Goal: Task Accomplishment & Management: Manage account settings

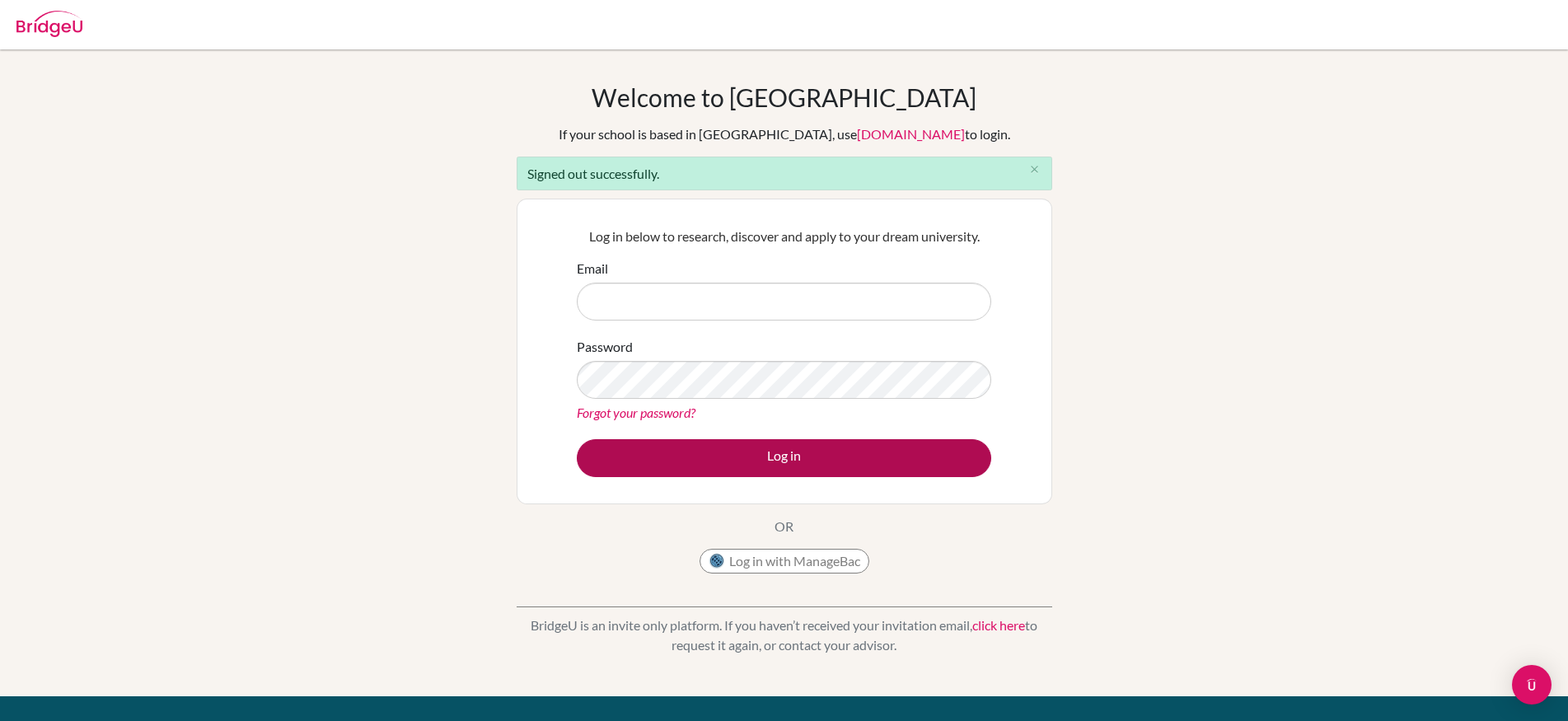
type input "stephanie.wilkin@bridge-u.com"
click at [824, 465] on button "Log in" at bounding box center [784, 458] width 415 height 38
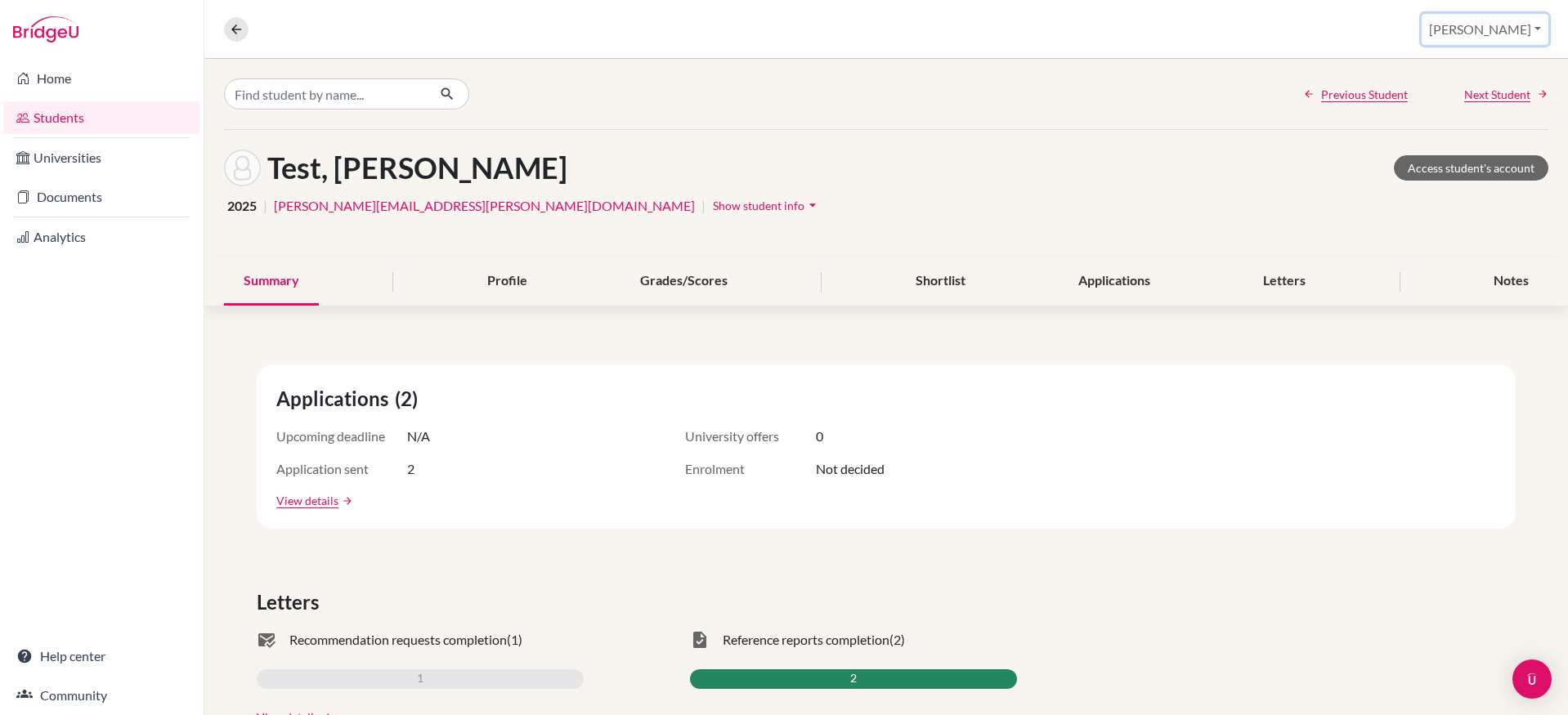
click at [1477, 25] on button "[PERSON_NAME]" at bounding box center [1485, 29] width 127 height 31
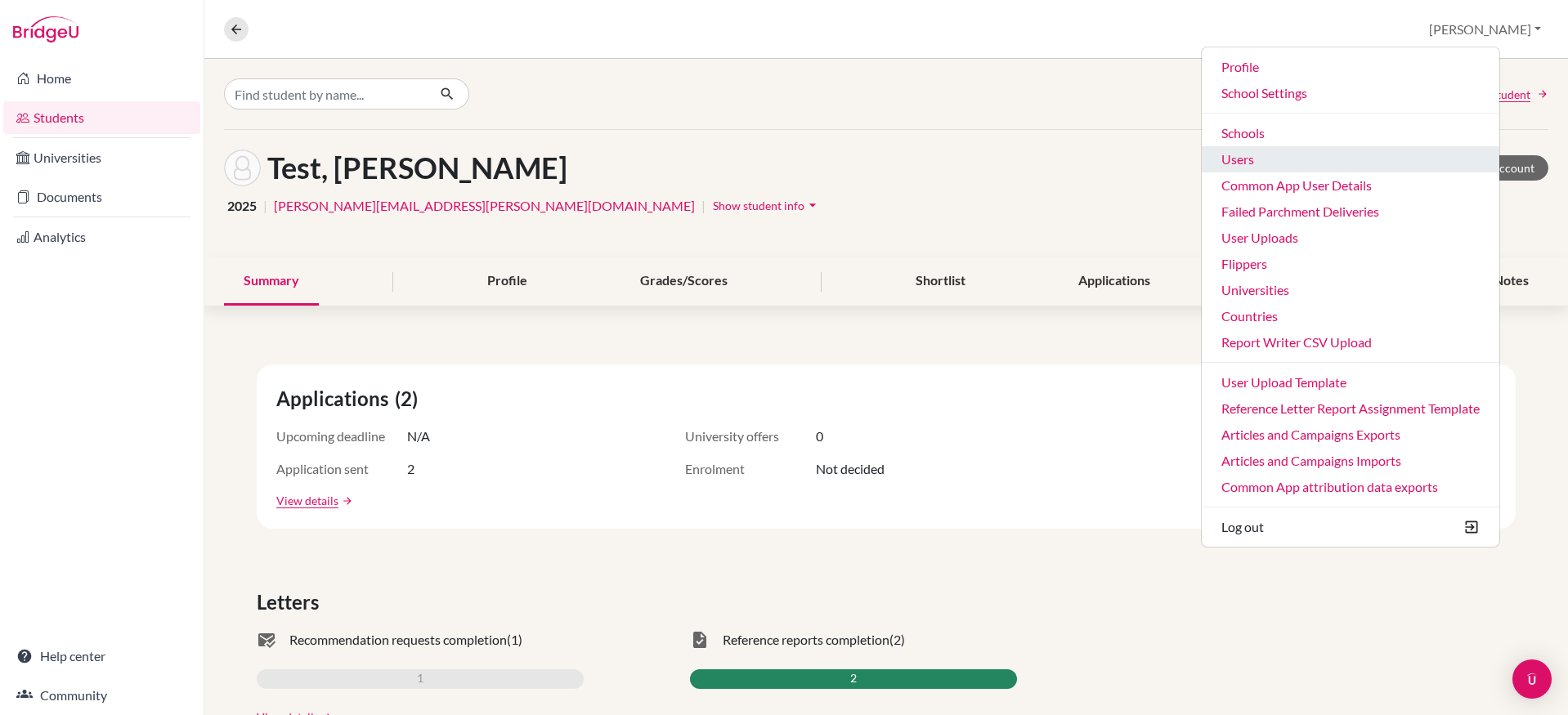
click at [1327, 159] on link "Users" at bounding box center [1351, 158] width 298 height 26
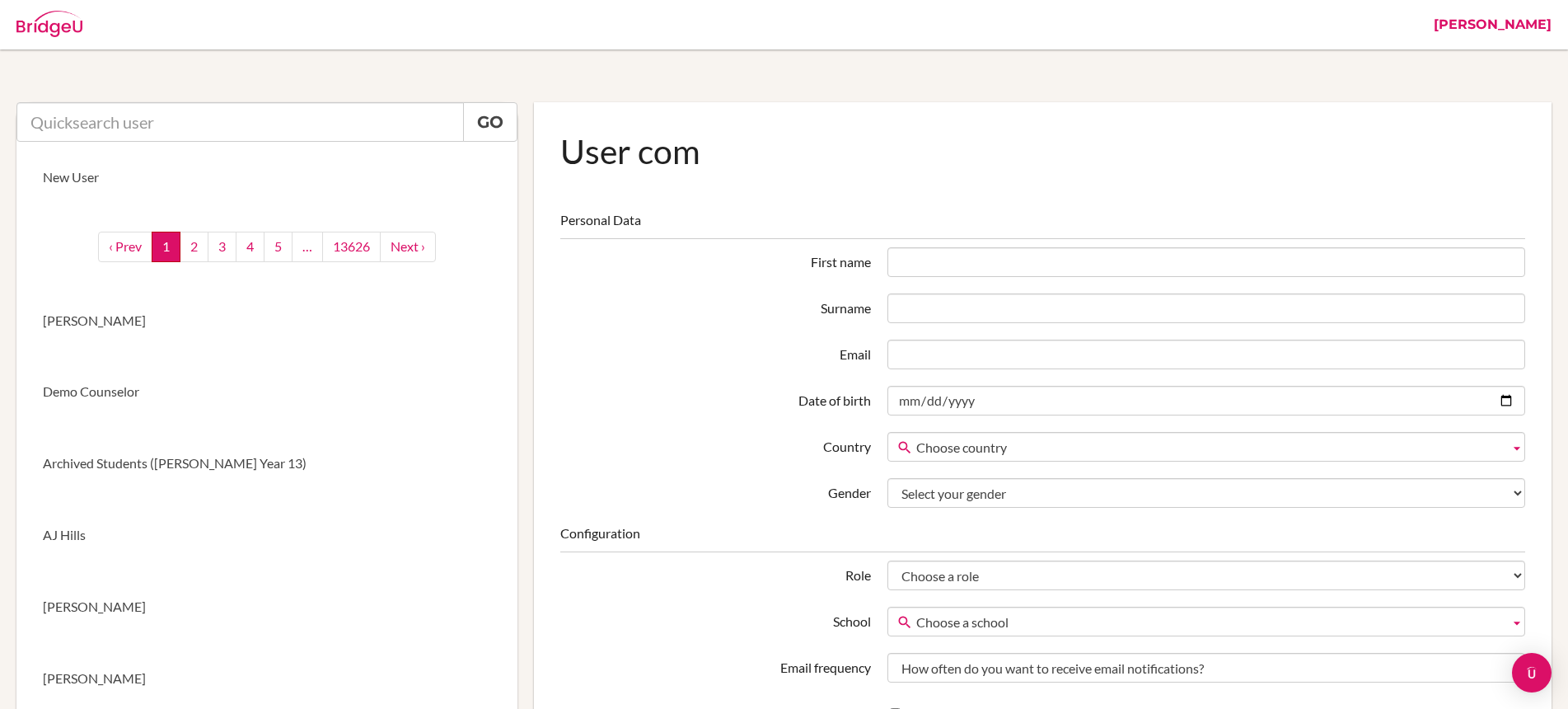
click at [380, 122] on input "text" at bounding box center [240, 122] width 447 height 40
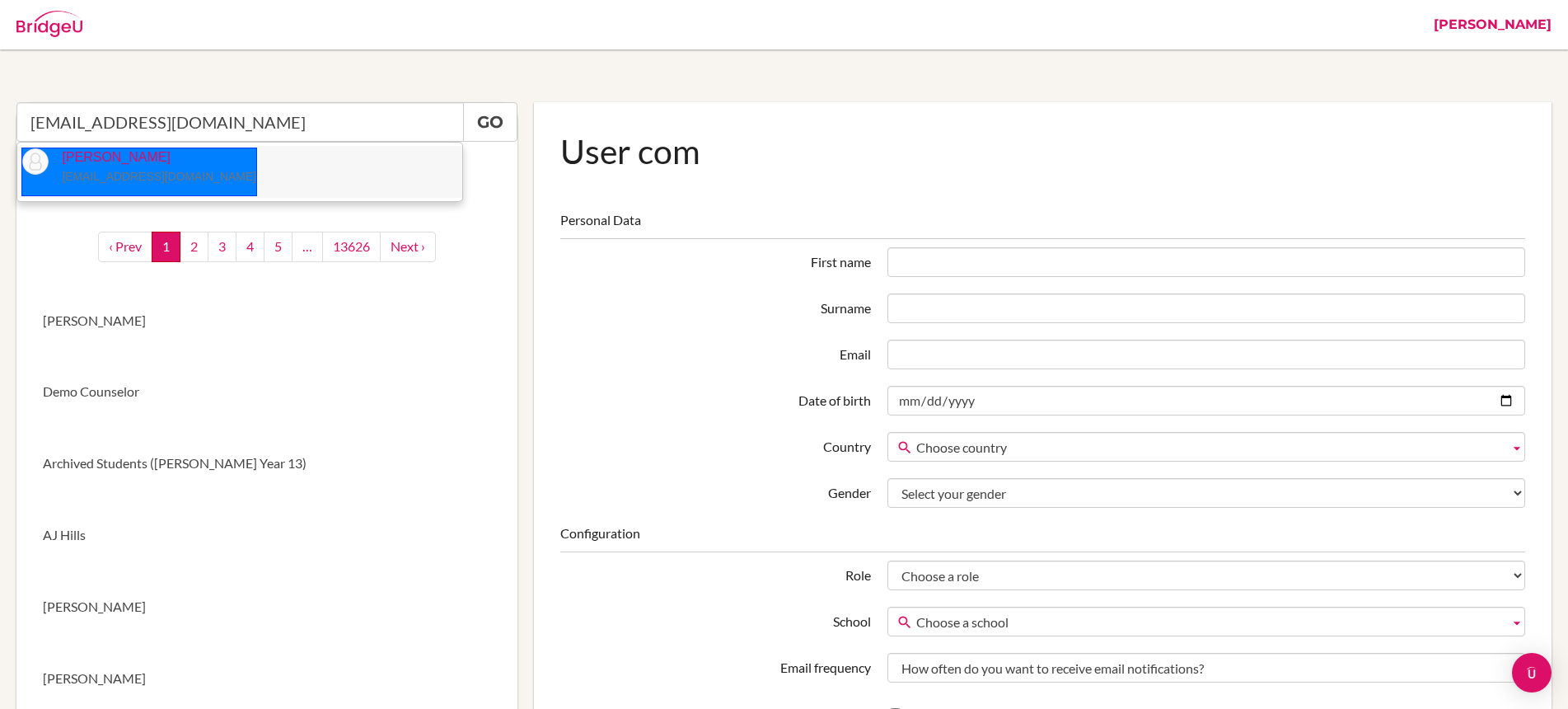
drag, startPoint x: 65, startPoint y: 172, endPoint x: 82, endPoint y: 170, distance: 17.1
click at [65, 172] on small "ajones@dalat.org" at bounding box center [159, 176] width 195 height 13
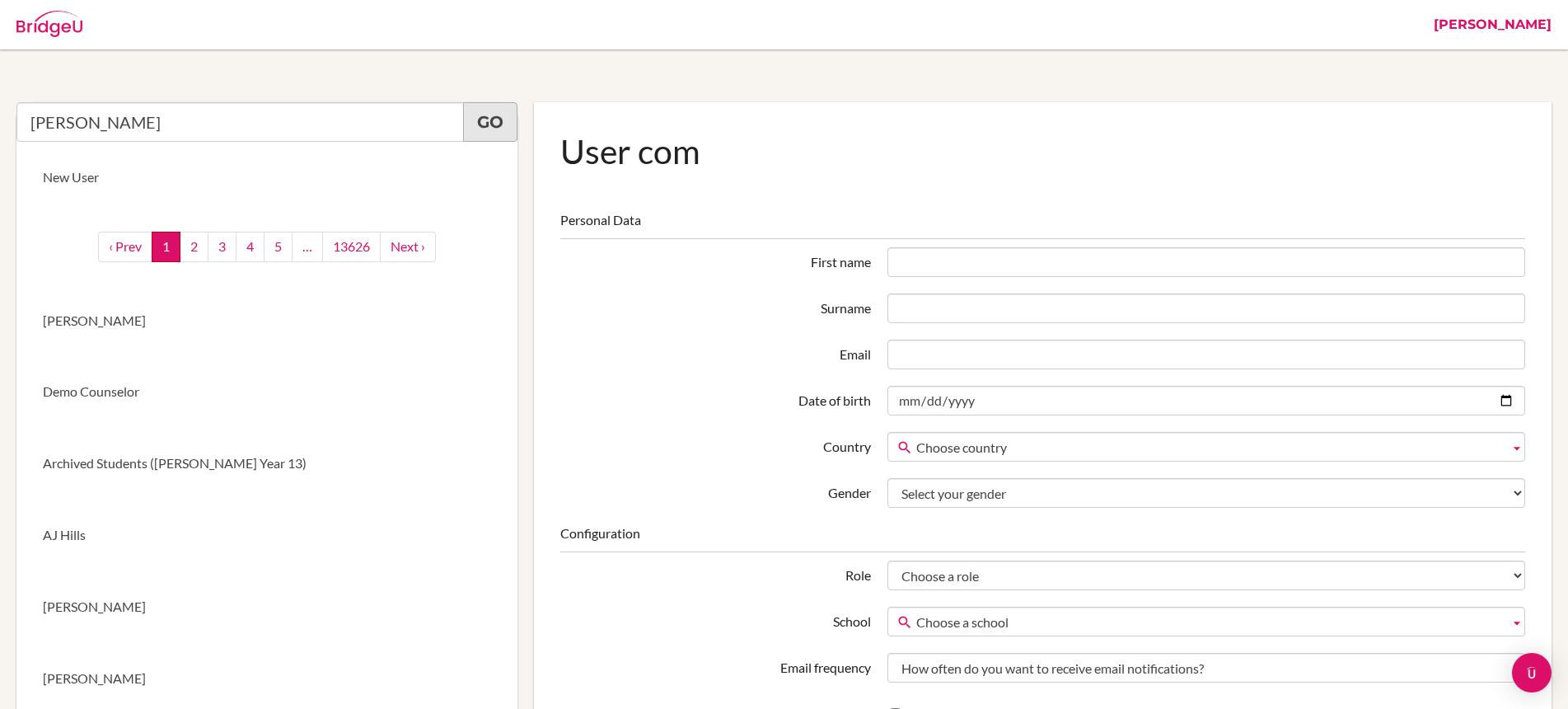
type input "Anne Jones"
click at [474, 135] on link "Go" at bounding box center [490, 122] width 55 height 40
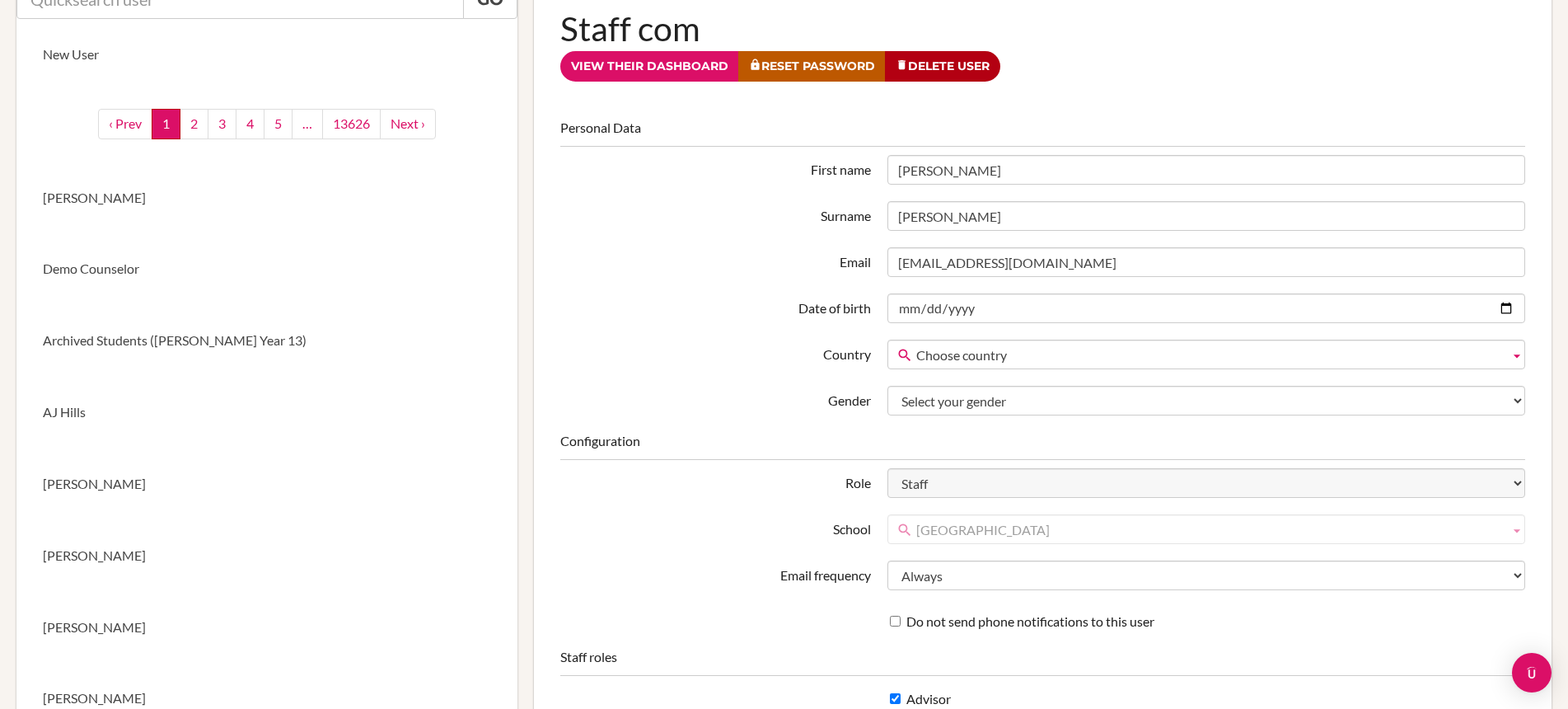
scroll to position [138, 0]
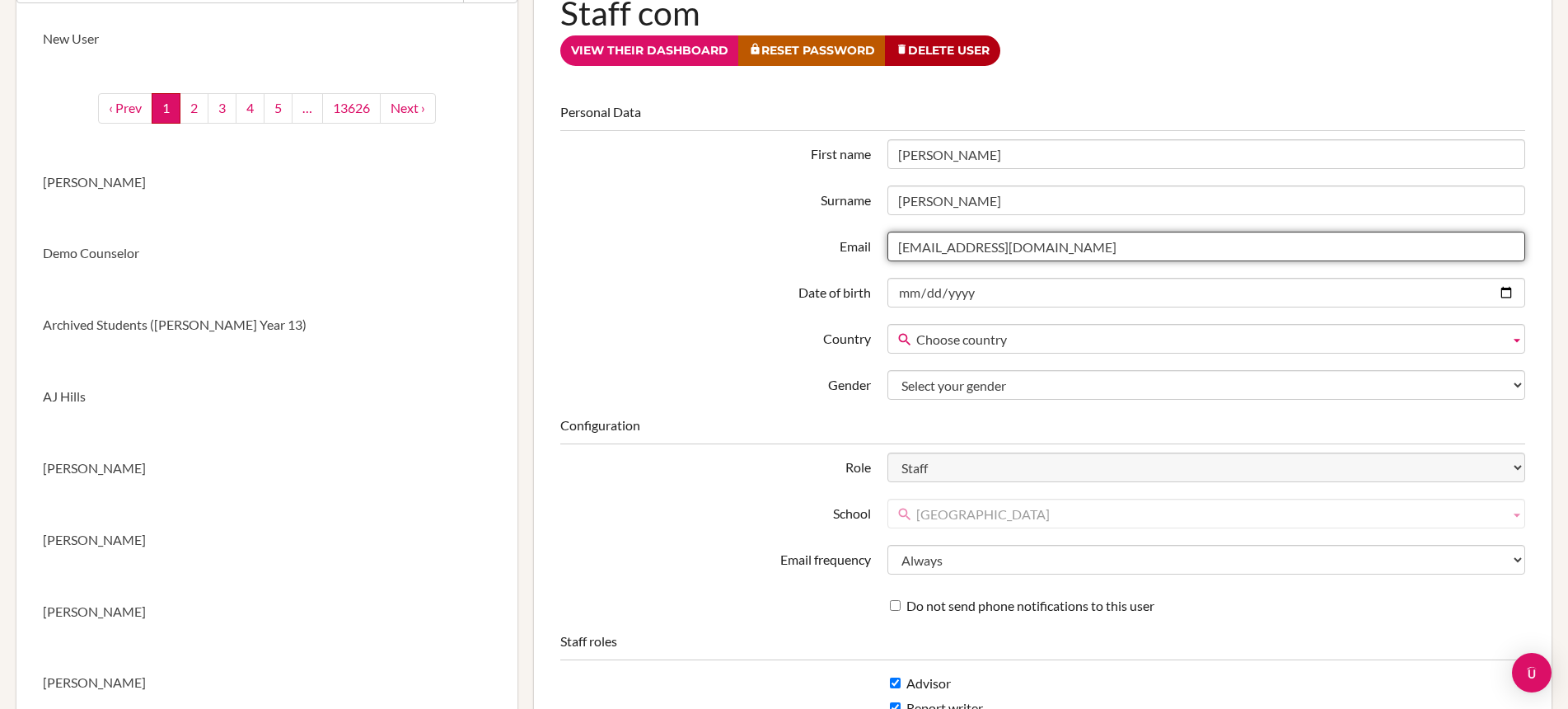
drag, startPoint x: 1015, startPoint y: 245, endPoint x: 889, endPoint y: 245, distance: 126.0
click at [889, 245] on input "[EMAIL_ADDRESS][DOMAIN_NAME]" at bounding box center [1206, 246] width 638 height 30
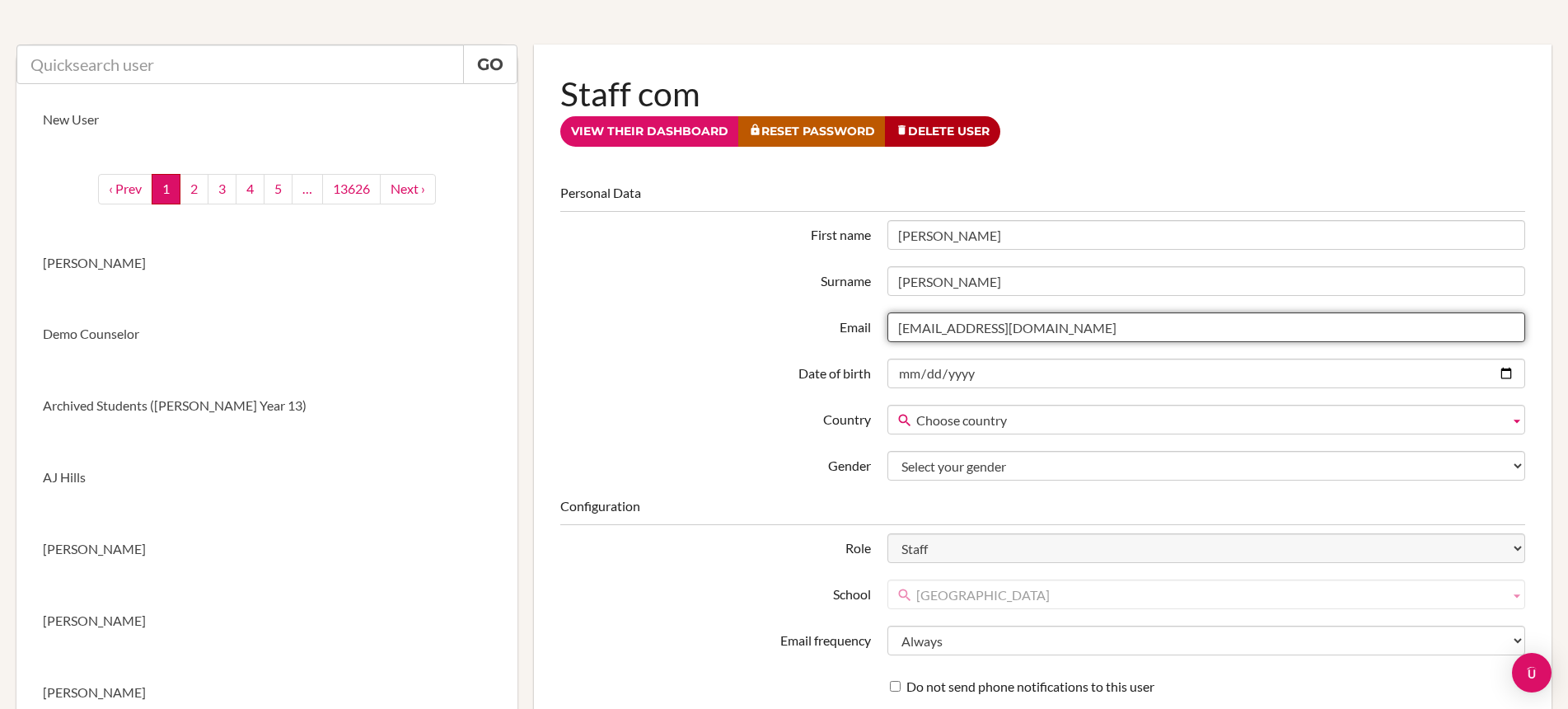
scroll to position [0, 0]
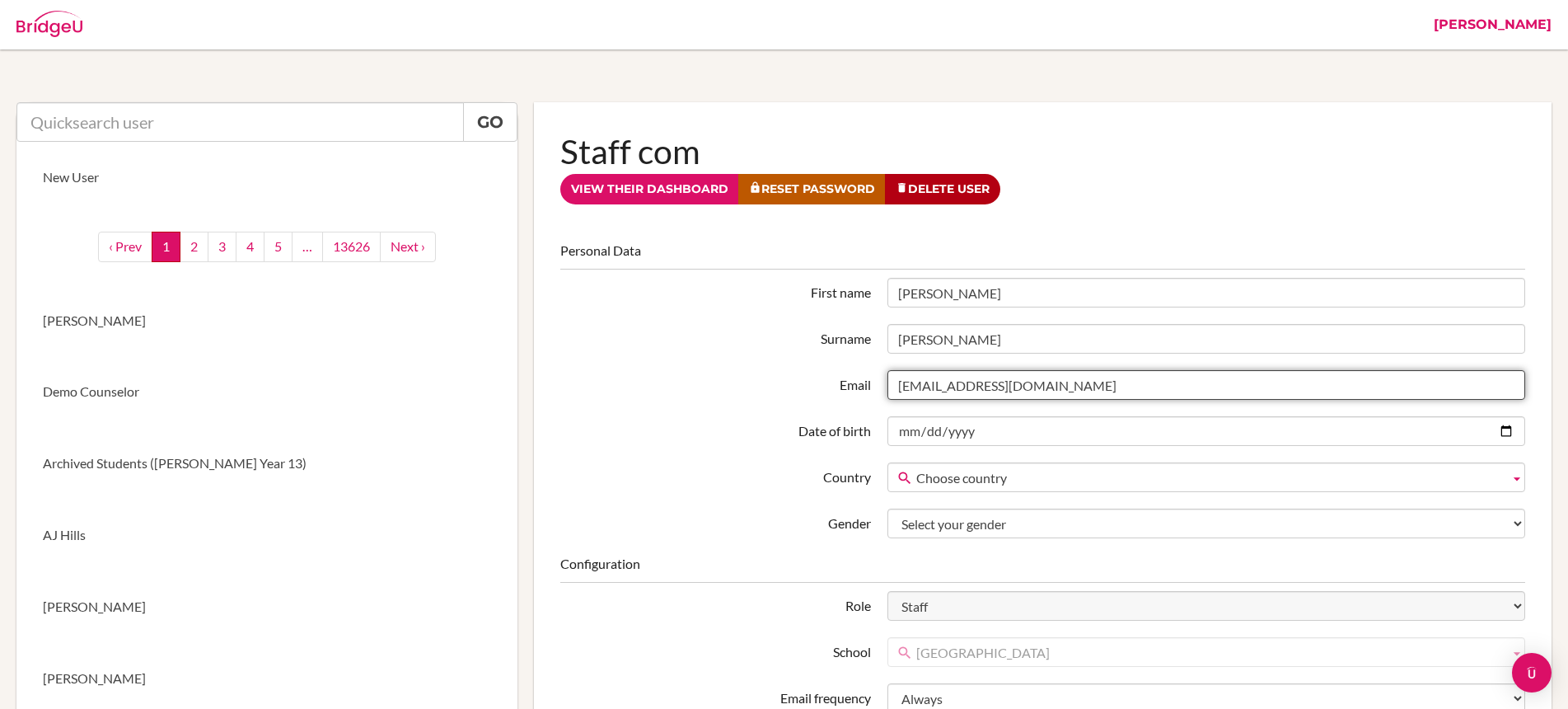
click at [1007, 386] on input "ajones@dalat.org" at bounding box center [1206, 385] width 638 height 30
drag, startPoint x: 996, startPoint y: 386, endPoint x: 896, endPoint y: 387, distance: 100.0
click at [896, 387] on input "ajones@dalat.org" at bounding box center [1206, 385] width 638 height 30
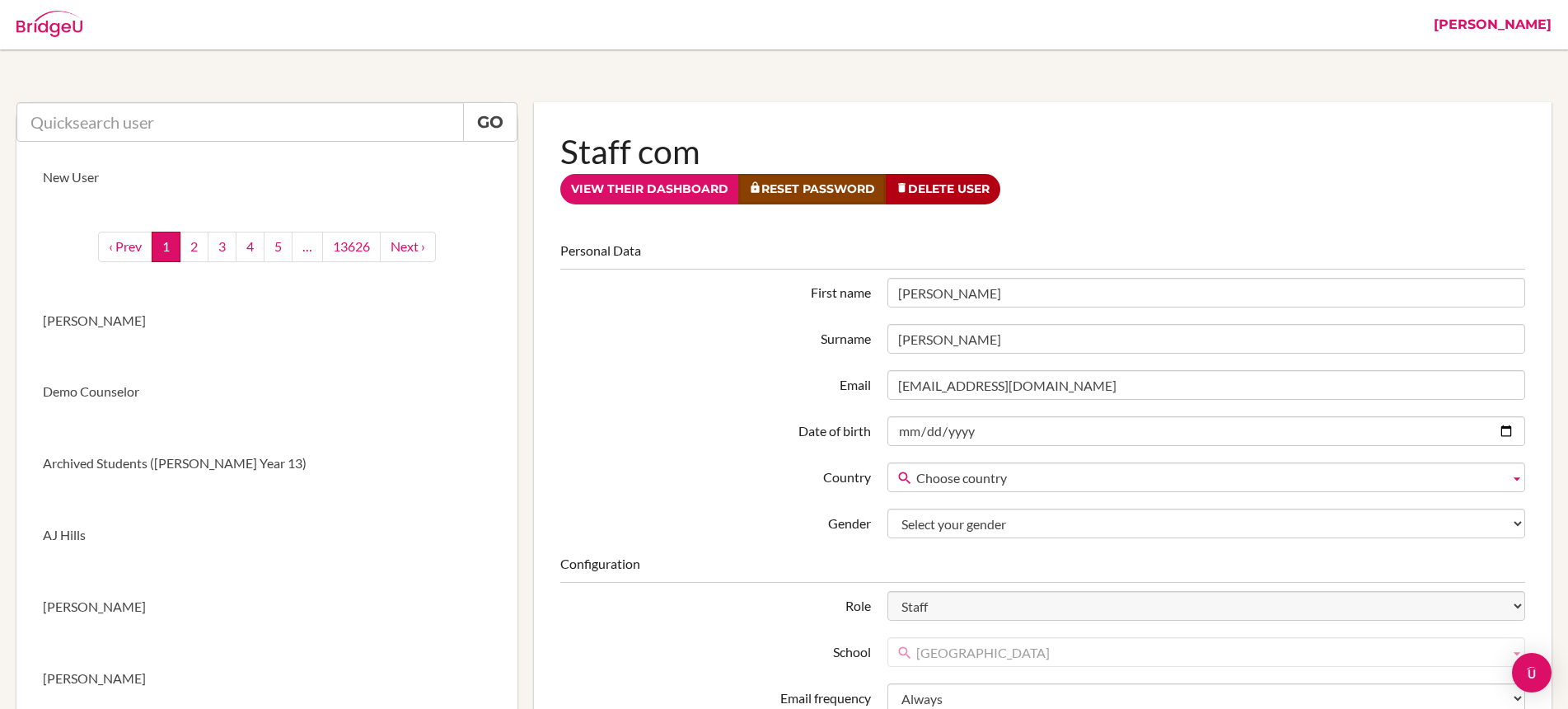
click at [828, 186] on link "Reset Password" at bounding box center [812, 190] width 147 height 31
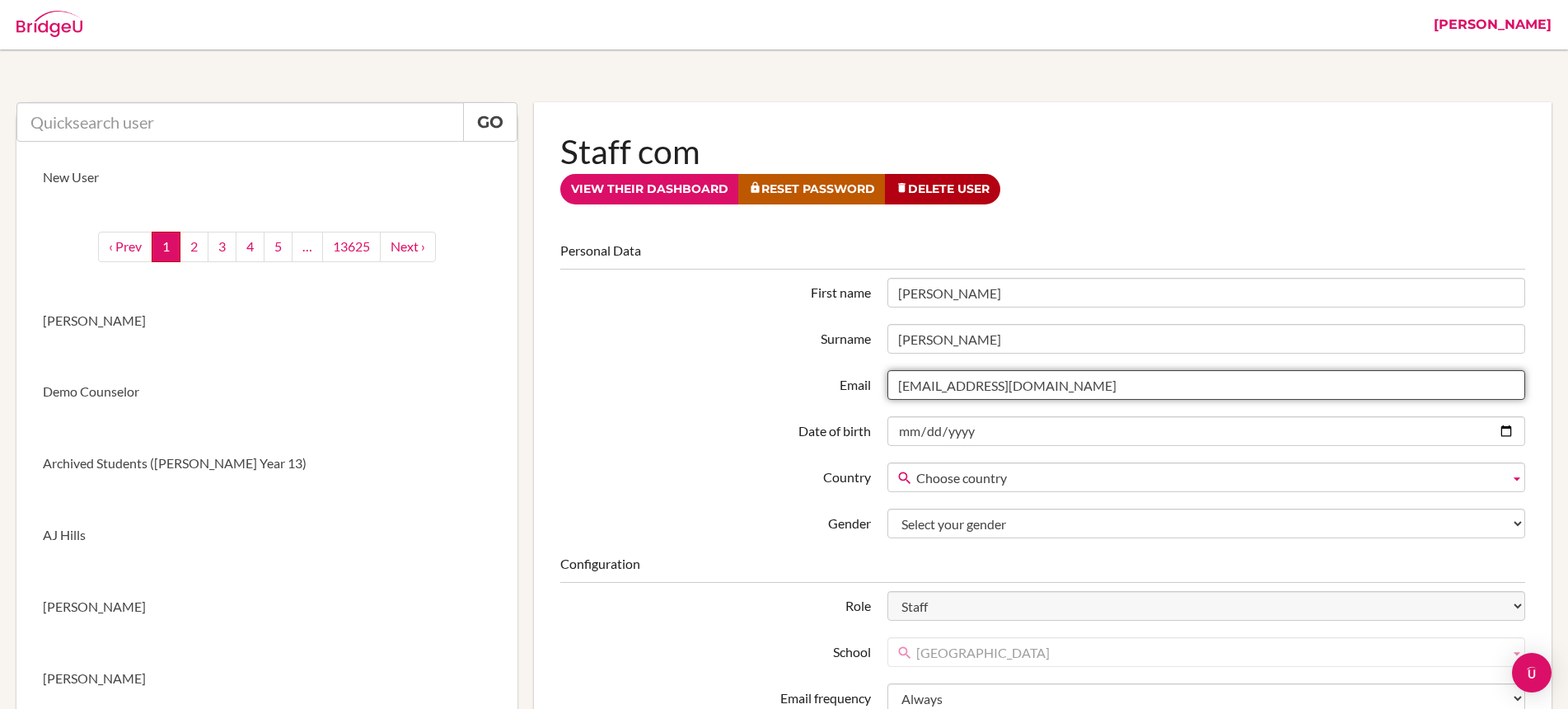
drag, startPoint x: 1014, startPoint y: 388, endPoint x: 884, endPoint y: 388, distance: 130.0
click at [884, 388] on div "ajones@dalat.org" at bounding box center [1206, 385] width 655 height 30
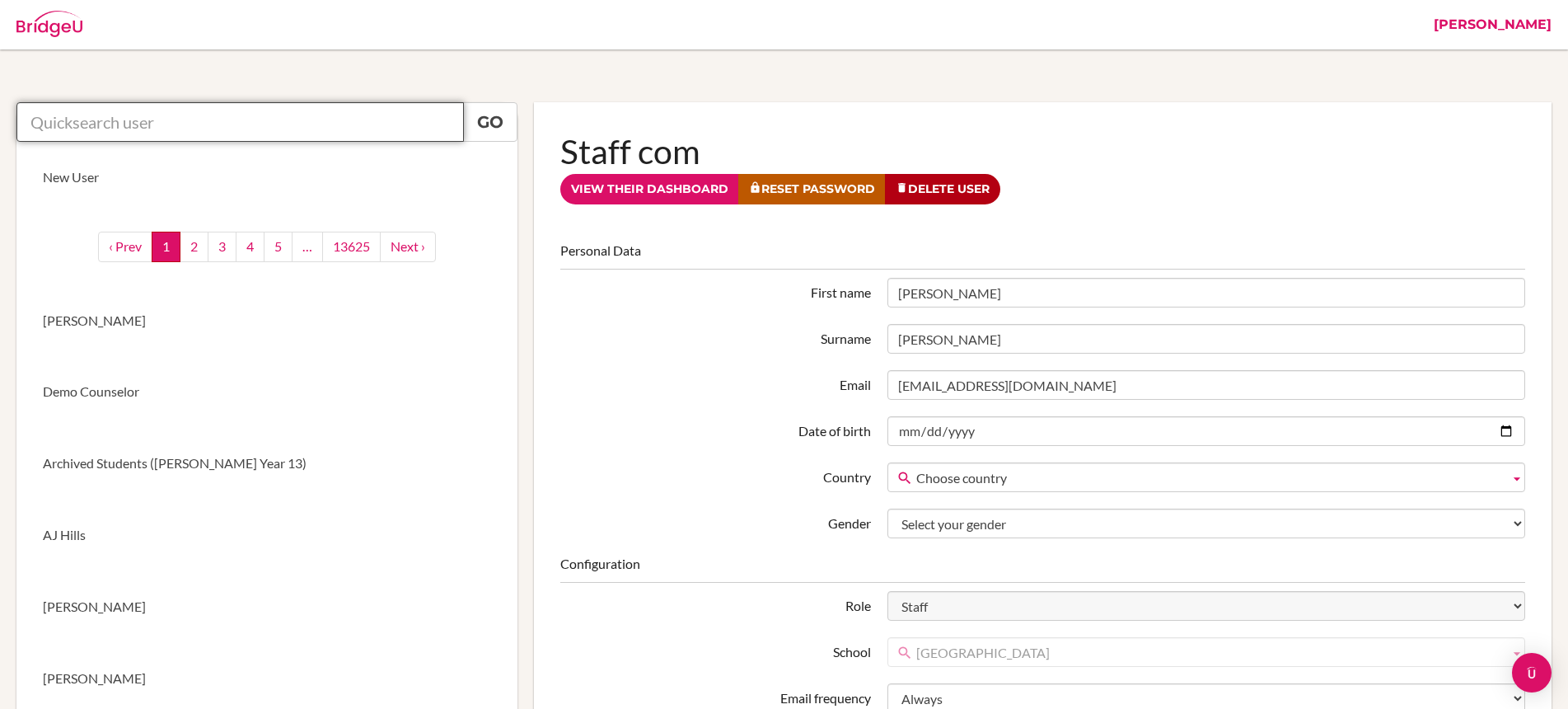
click at [408, 127] on input "text" at bounding box center [240, 122] width 447 height 40
paste input "[EMAIL_ADDRESS][DOMAIN_NAME]"
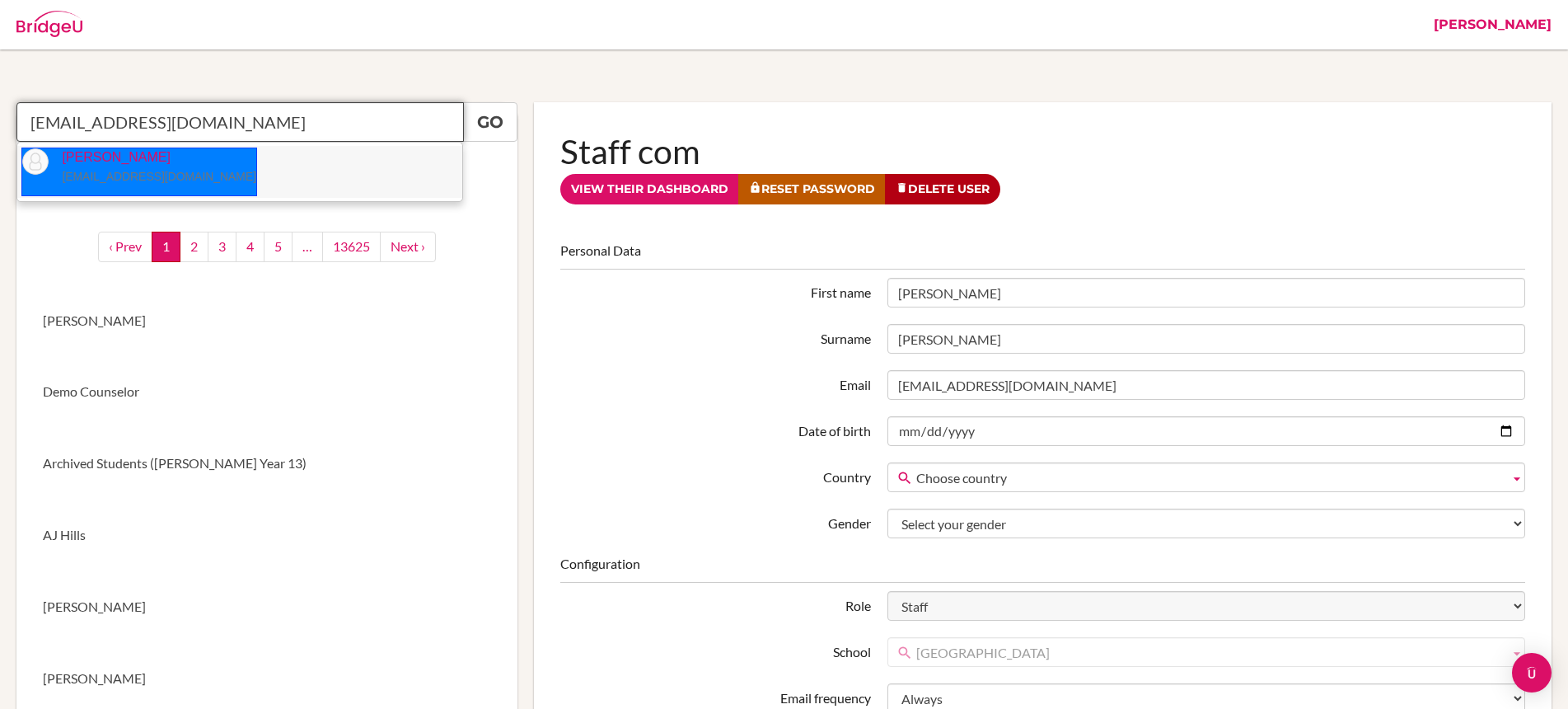
click at [54, 163] on p "Luna Michael lunmicha@bbis.de" at bounding box center [152, 167] width 207 height 38
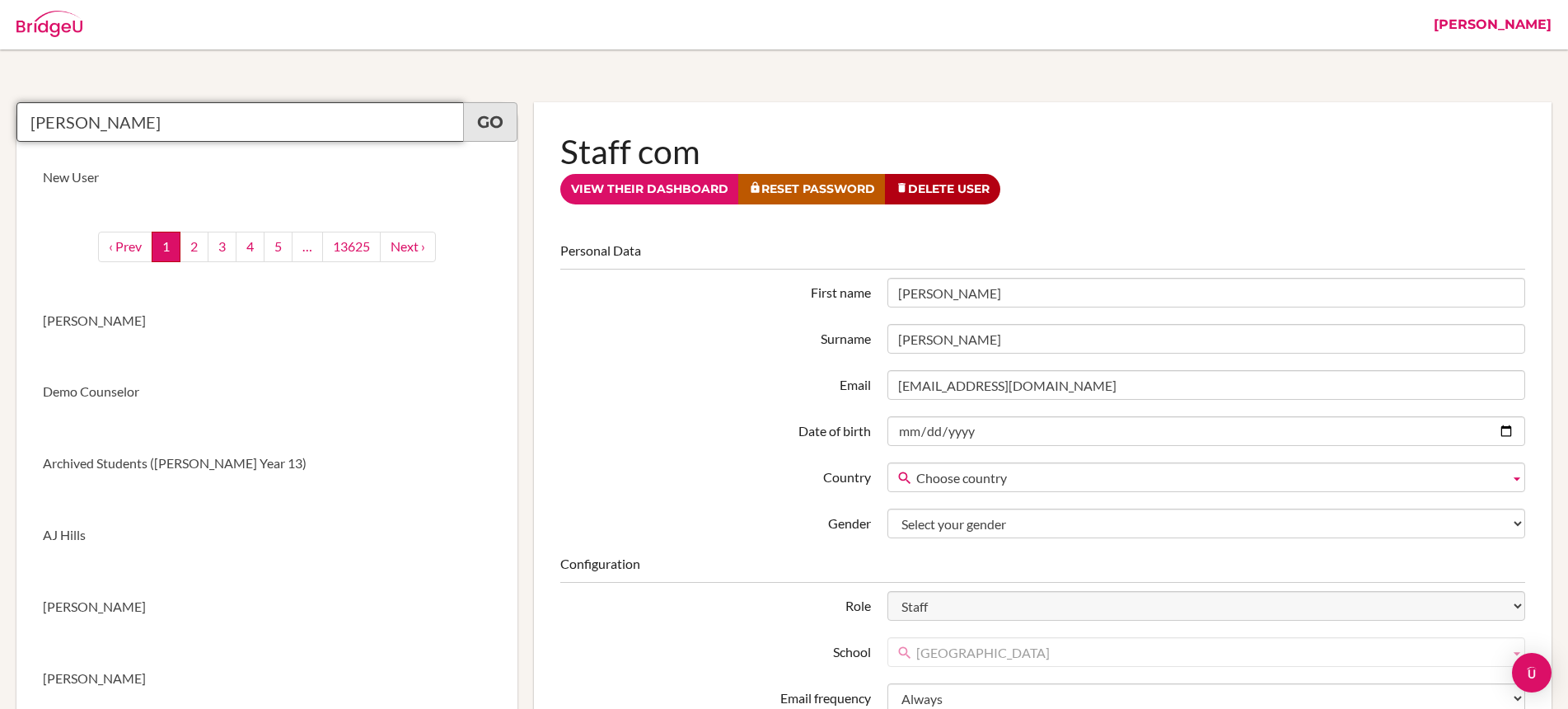
type input "Luna Michael"
click at [479, 118] on link "Go" at bounding box center [490, 122] width 55 height 40
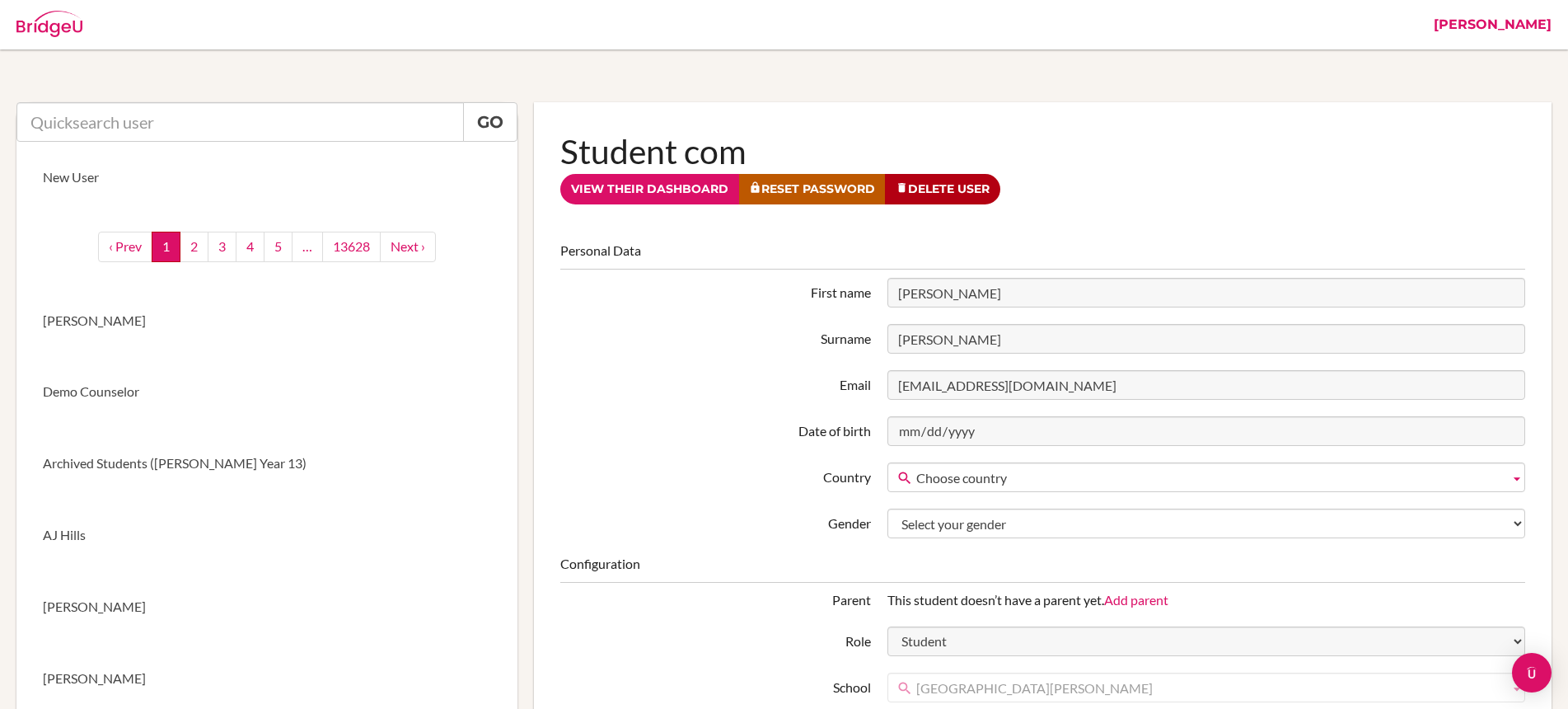
click at [671, 190] on link "View their dashboard" at bounding box center [649, 190] width 179 height 31
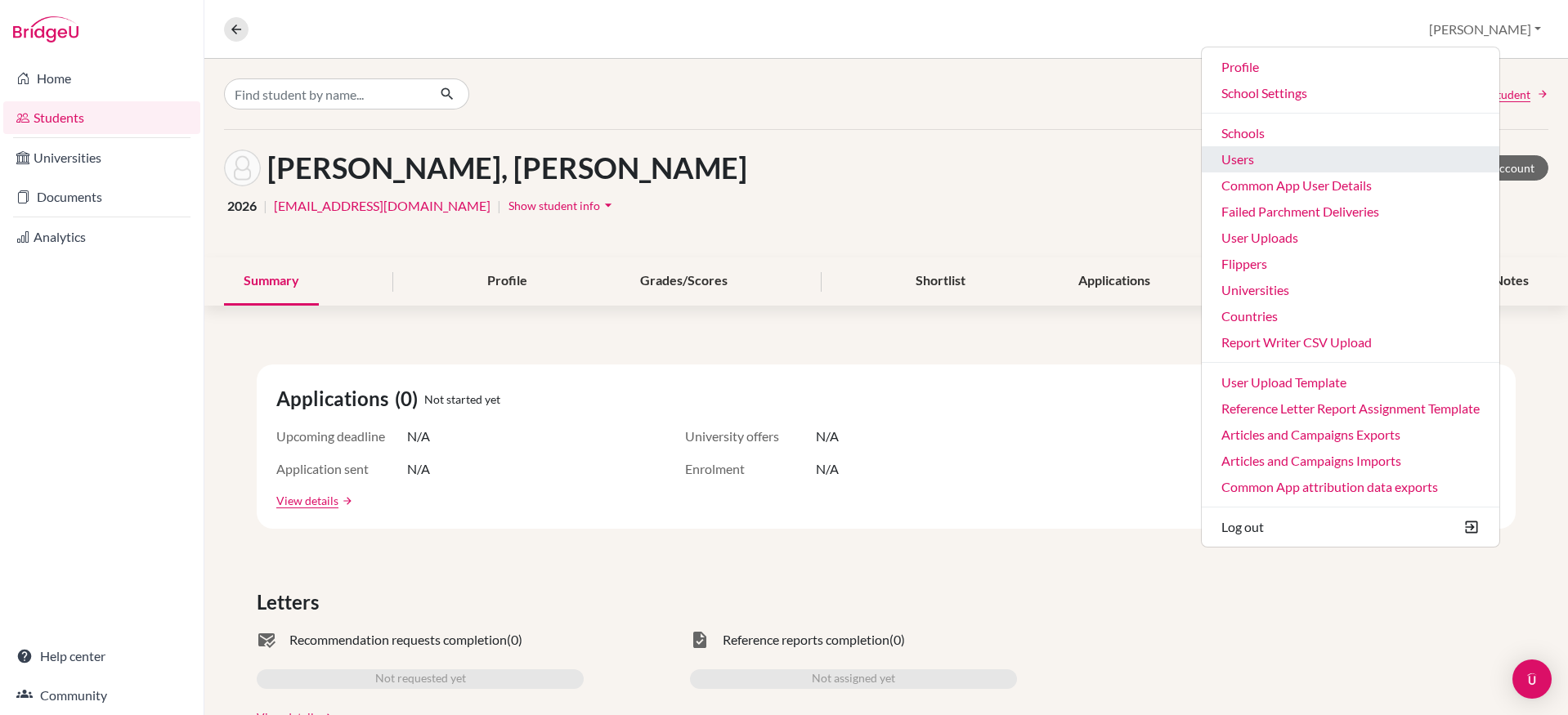
click at [1316, 164] on link "Users" at bounding box center [1351, 158] width 298 height 26
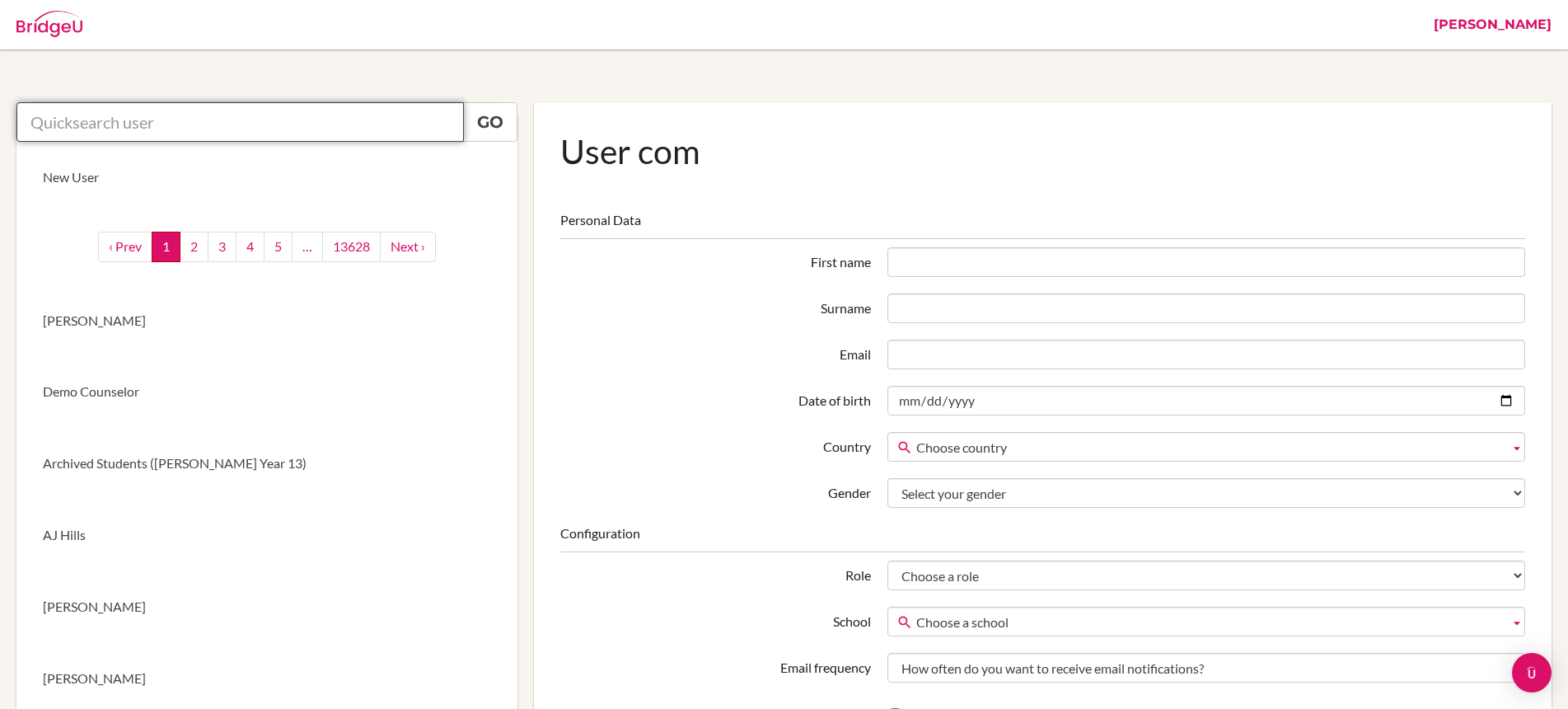
click at [325, 129] on input "text" at bounding box center [240, 122] width 447 height 40
paste input "[PERSON_NAME]"
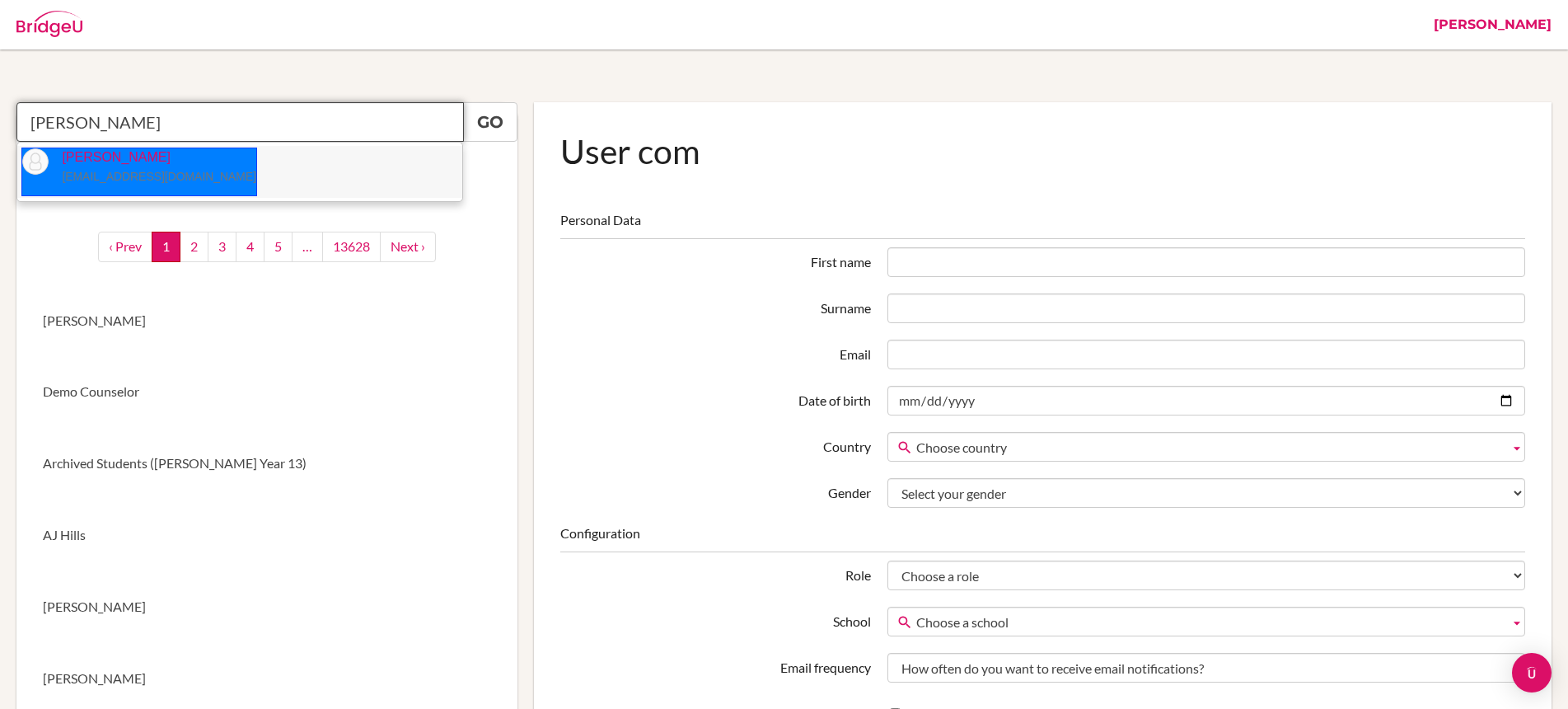
click at [137, 174] on small "cmenichini@uptownschool.ae" at bounding box center [159, 176] width 195 height 13
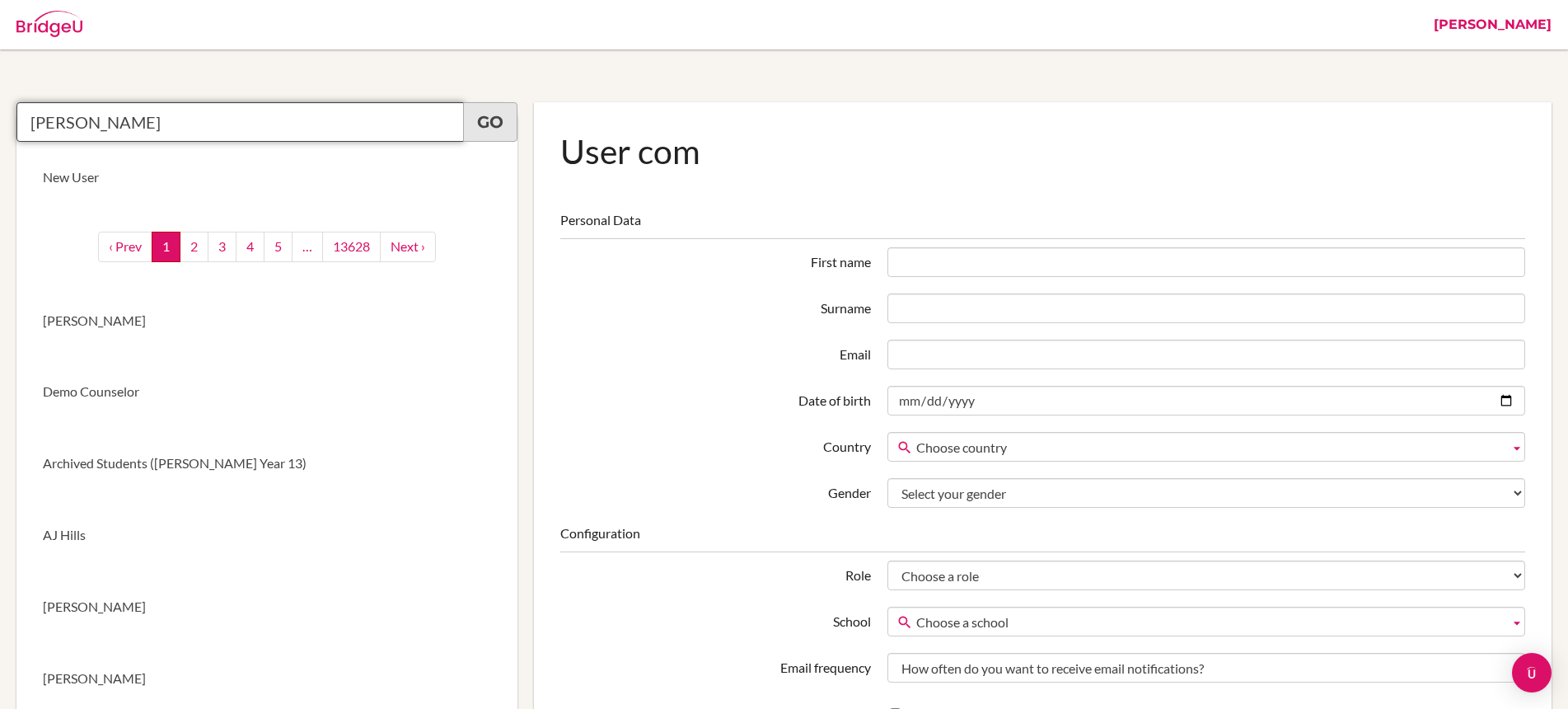
type input "Colleen Menichini"
click at [481, 117] on link "Go" at bounding box center [490, 122] width 55 height 40
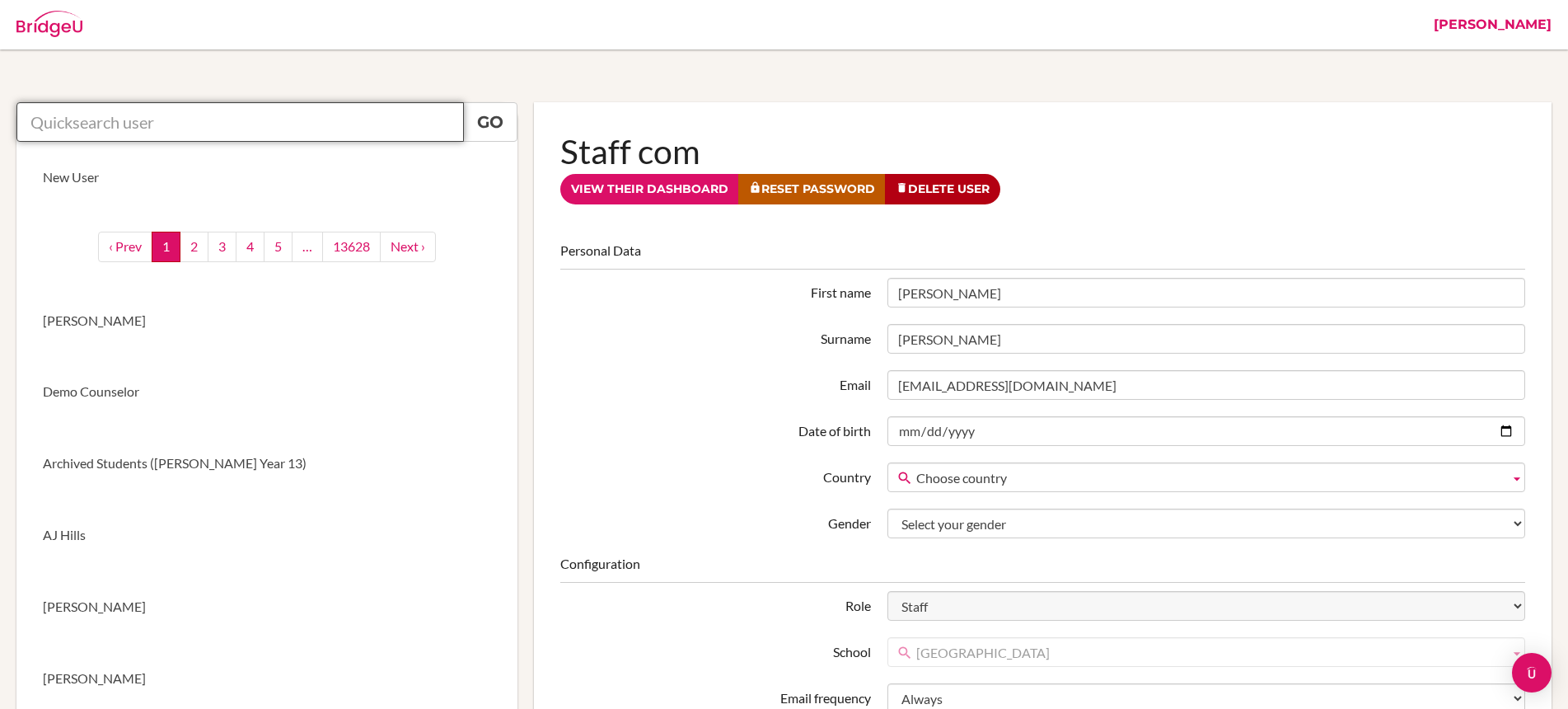
click at [216, 116] on input "text" at bounding box center [240, 122] width 447 height 40
paste input "cmenichini@nlcsdubai.ae"
type input "cmenichini@nlcsdubai.ae"
drag, startPoint x: 187, startPoint y: 121, endPoint x: -2, endPoint y: 115, distance: 189.1
click at [0, 115] on html "Stephanie Profile Articles Campaigns Categories Countries Enhanced Profiles Sch…" at bounding box center [784, 354] width 1568 height 709
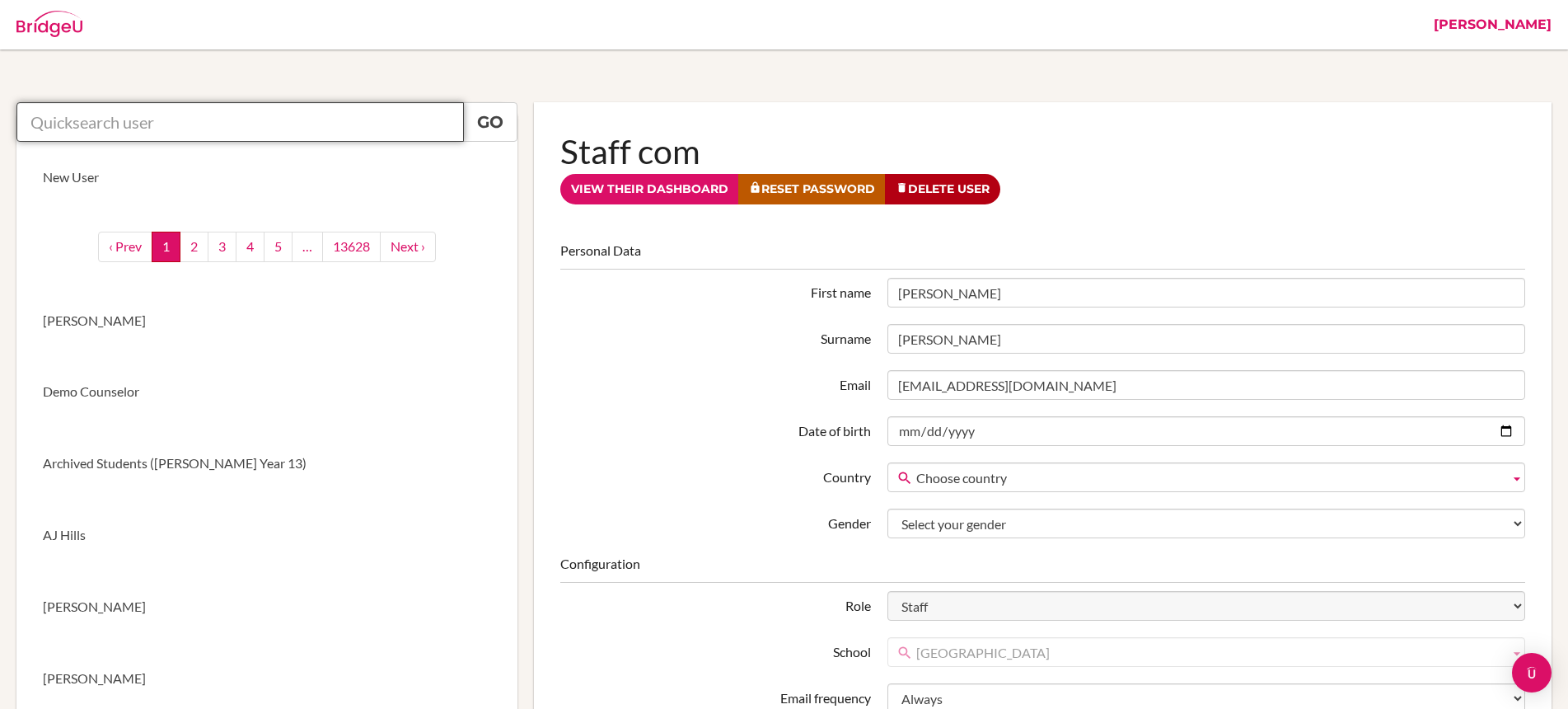
paste input "leslie.kamphausen@bbis.de"
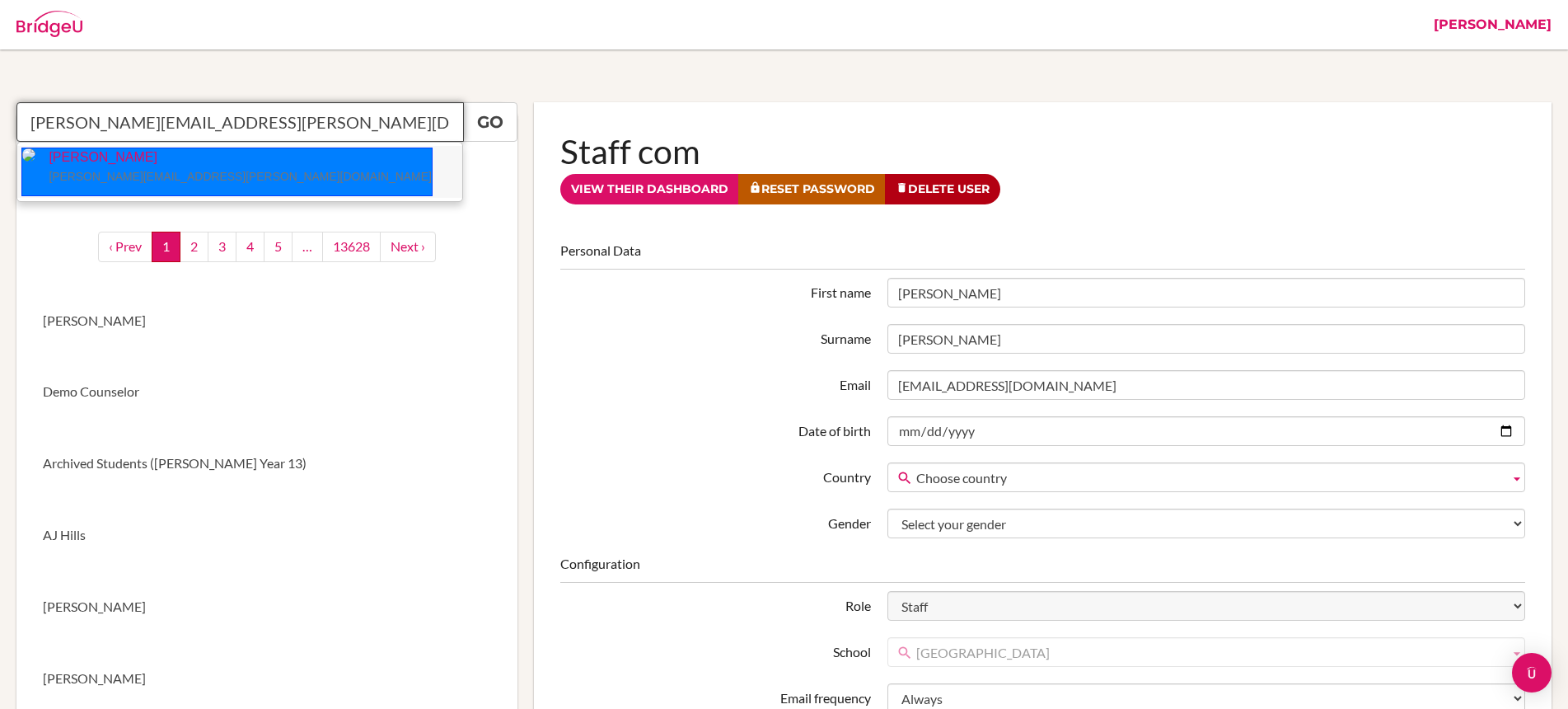
click at [80, 173] on small "leslie.kamphausen@bbis.de" at bounding box center [240, 176] width 383 height 13
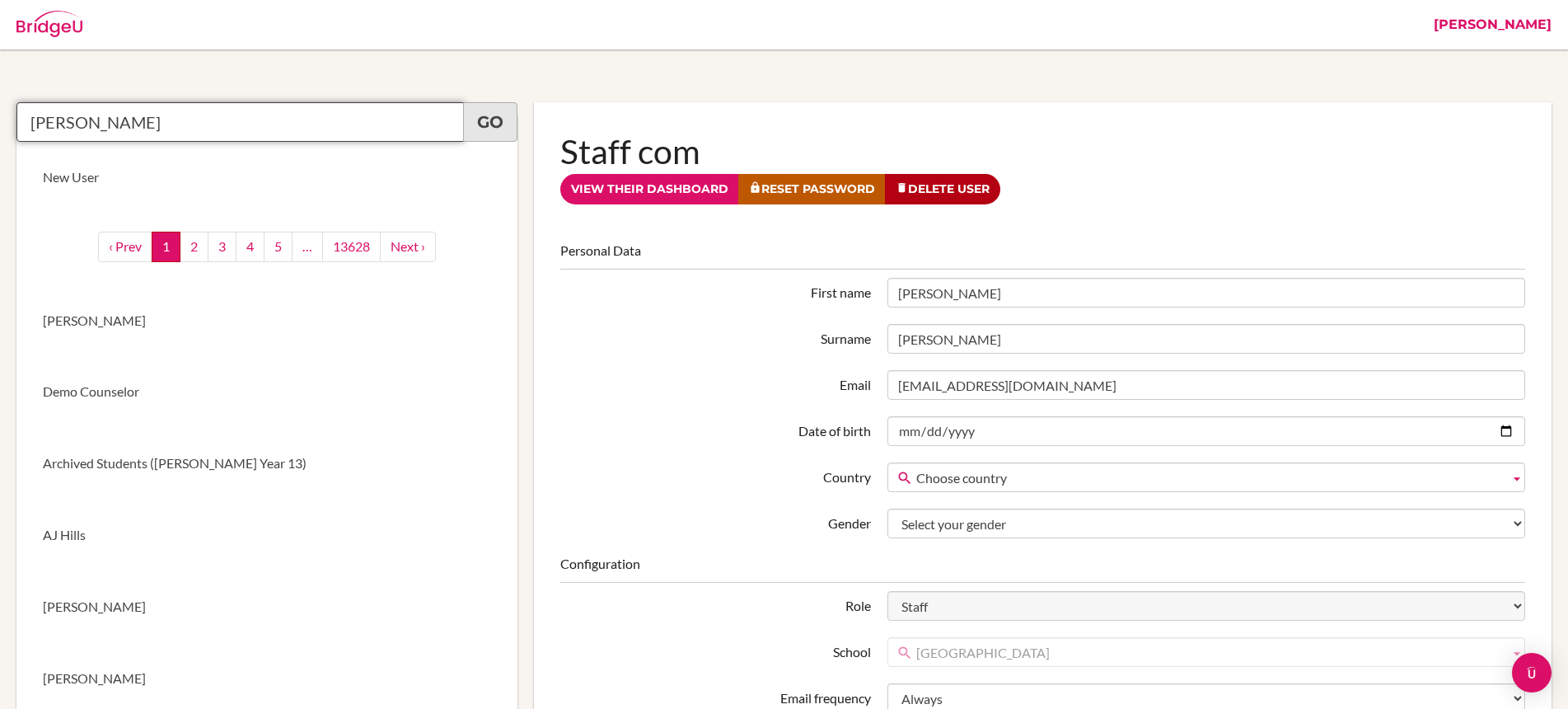
type input "Leslie Kamphausen"
click at [476, 124] on link "Go" at bounding box center [490, 122] width 55 height 40
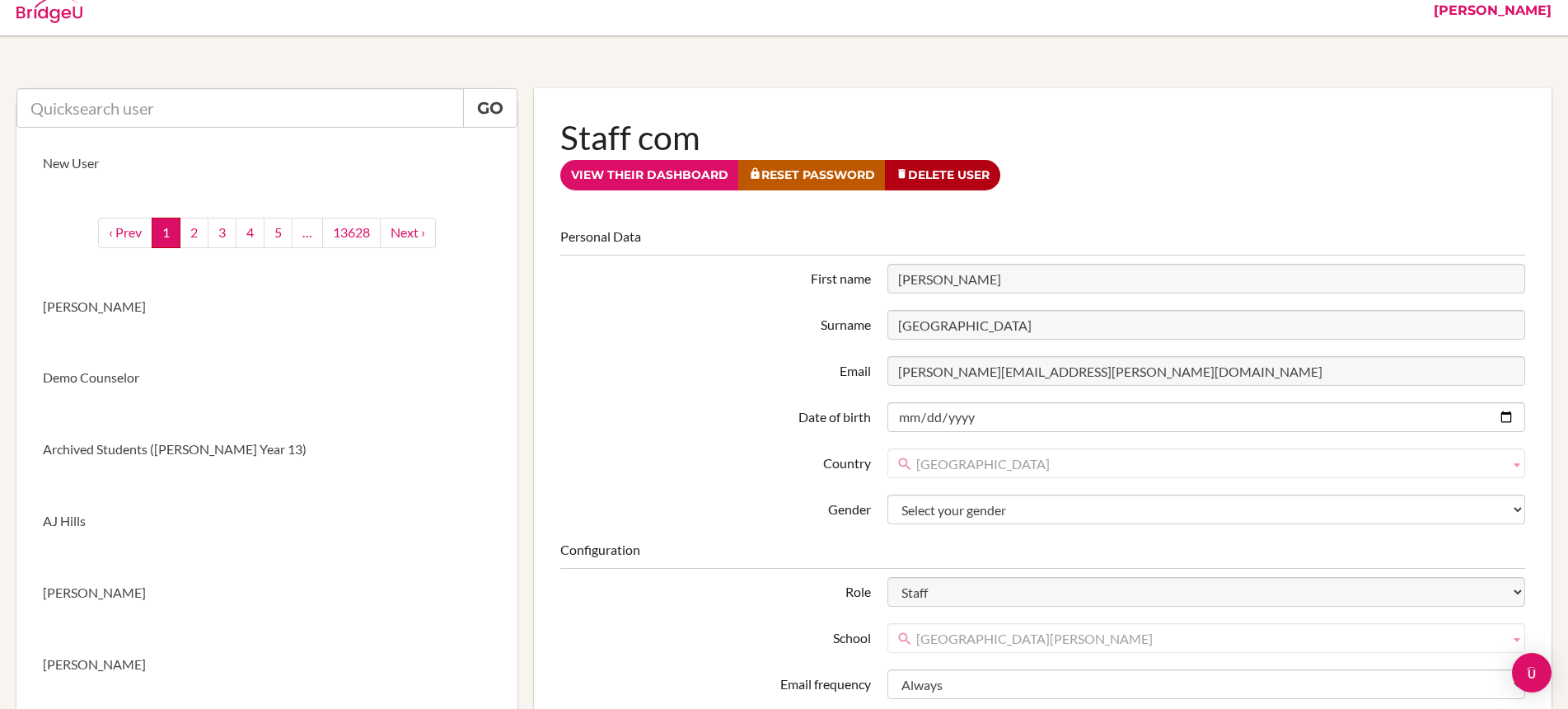
scroll to position [31, 0]
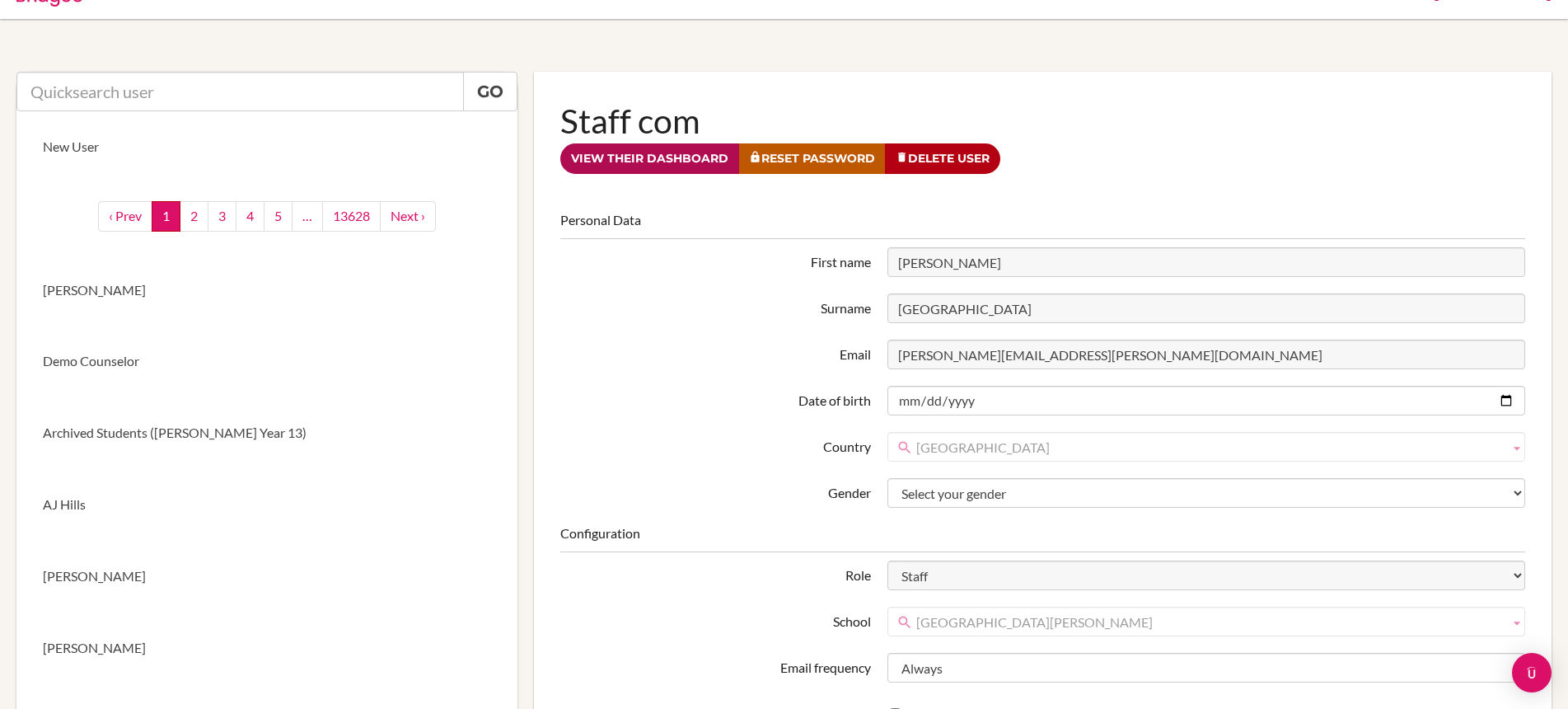
click at [701, 160] on link "View their dashboard" at bounding box center [649, 159] width 179 height 31
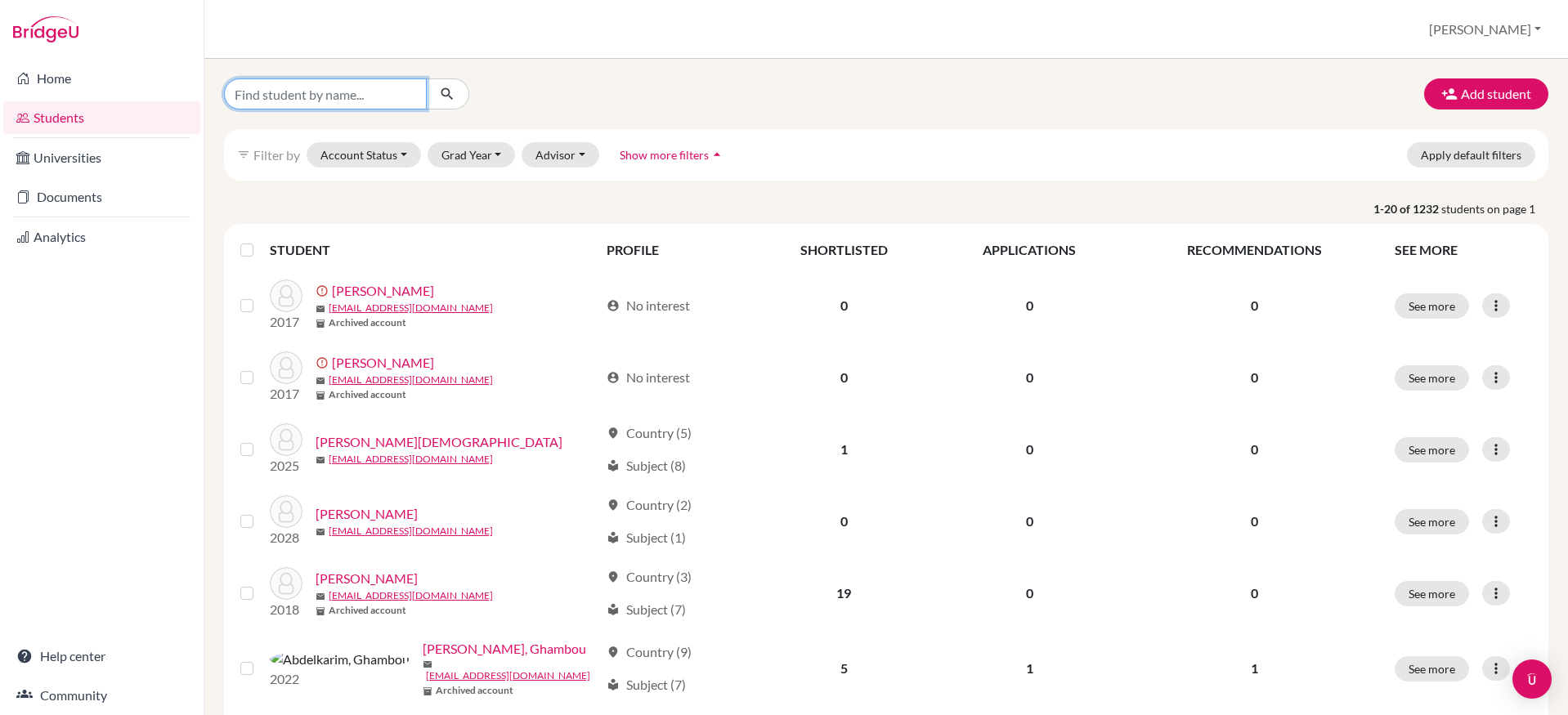
click at [363, 95] on input "Find student by name..." at bounding box center [325, 93] width 203 height 31
type input "michael"
click button "submit" at bounding box center [447, 93] width 44 height 31
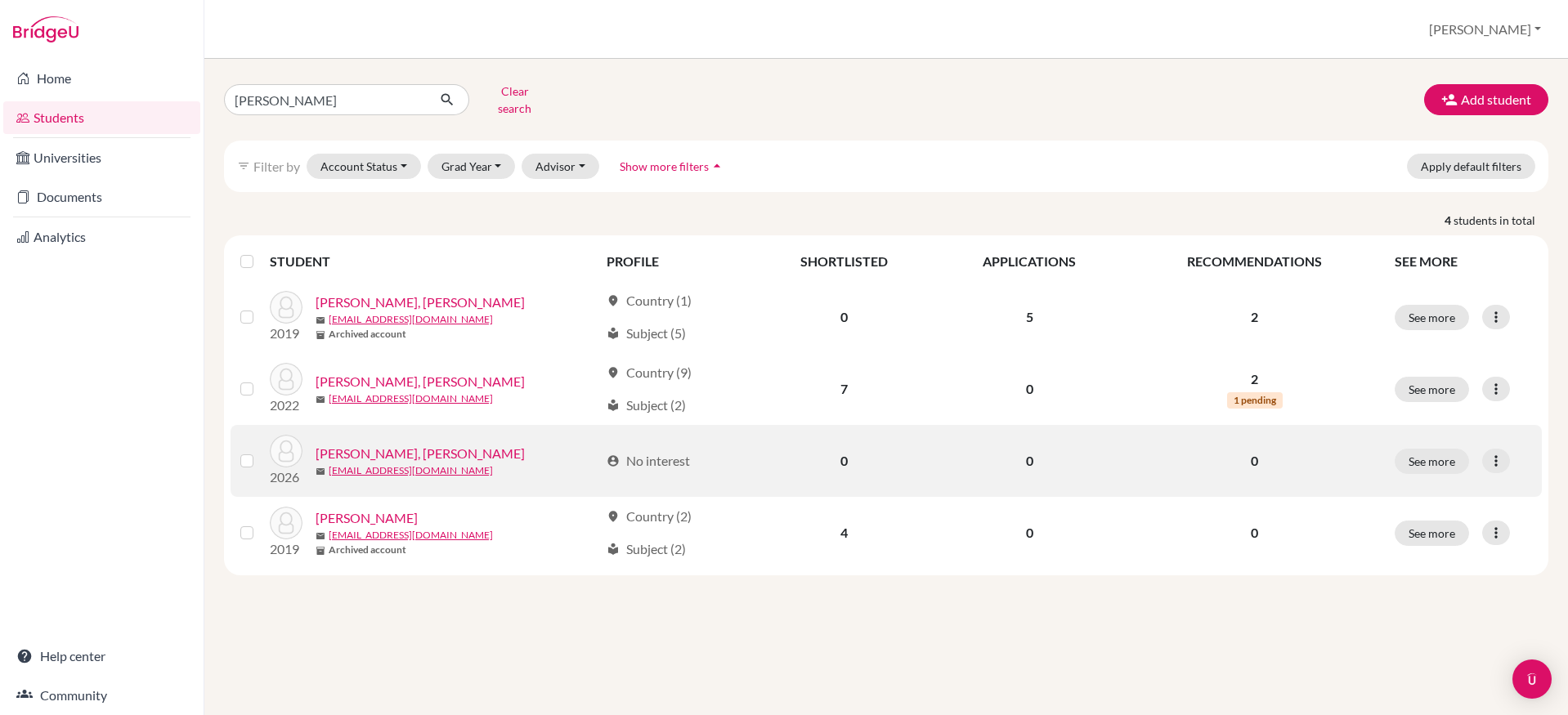
click at [373, 443] on link "Michael, Luna" at bounding box center [420, 453] width 209 height 20
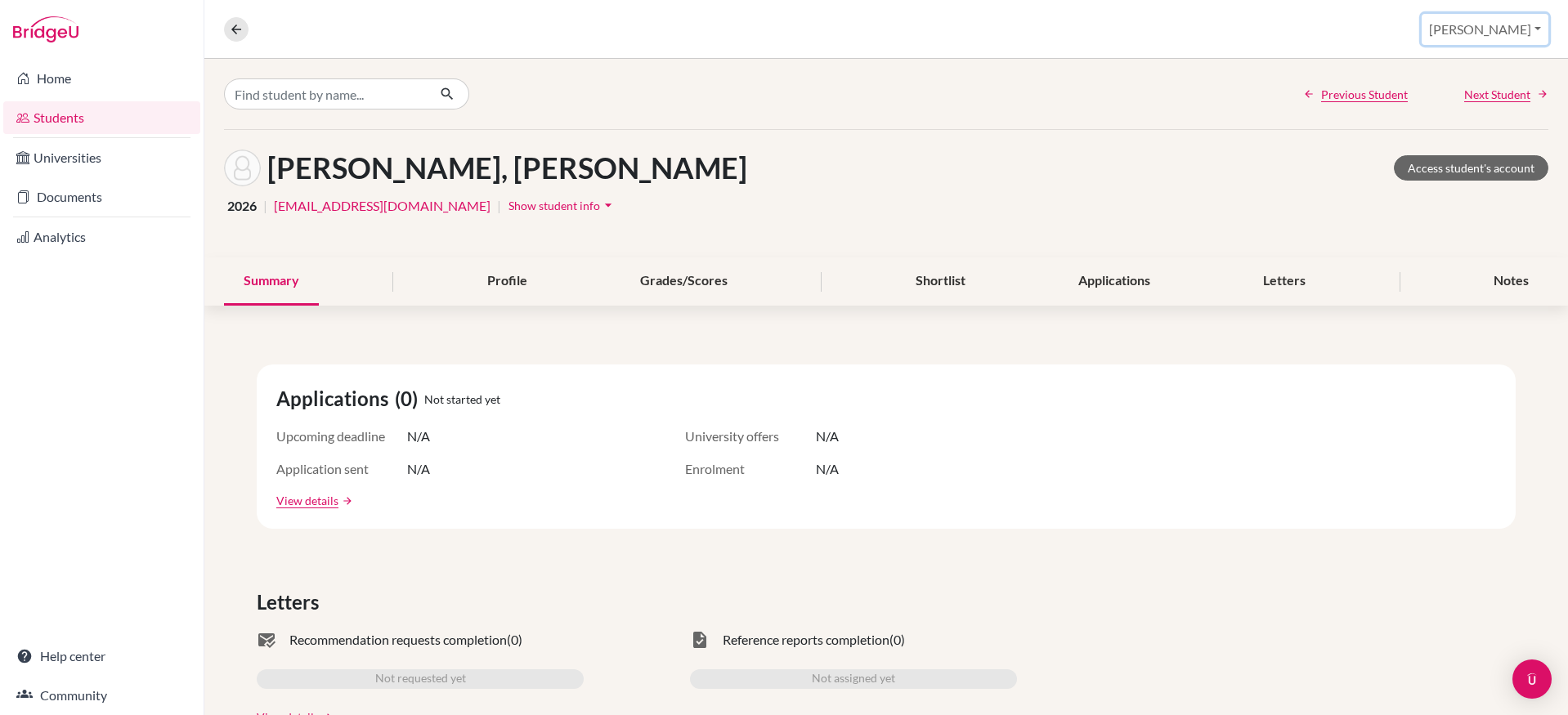
click at [1496, 35] on button "[PERSON_NAME]" at bounding box center [1485, 29] width 127 height 31
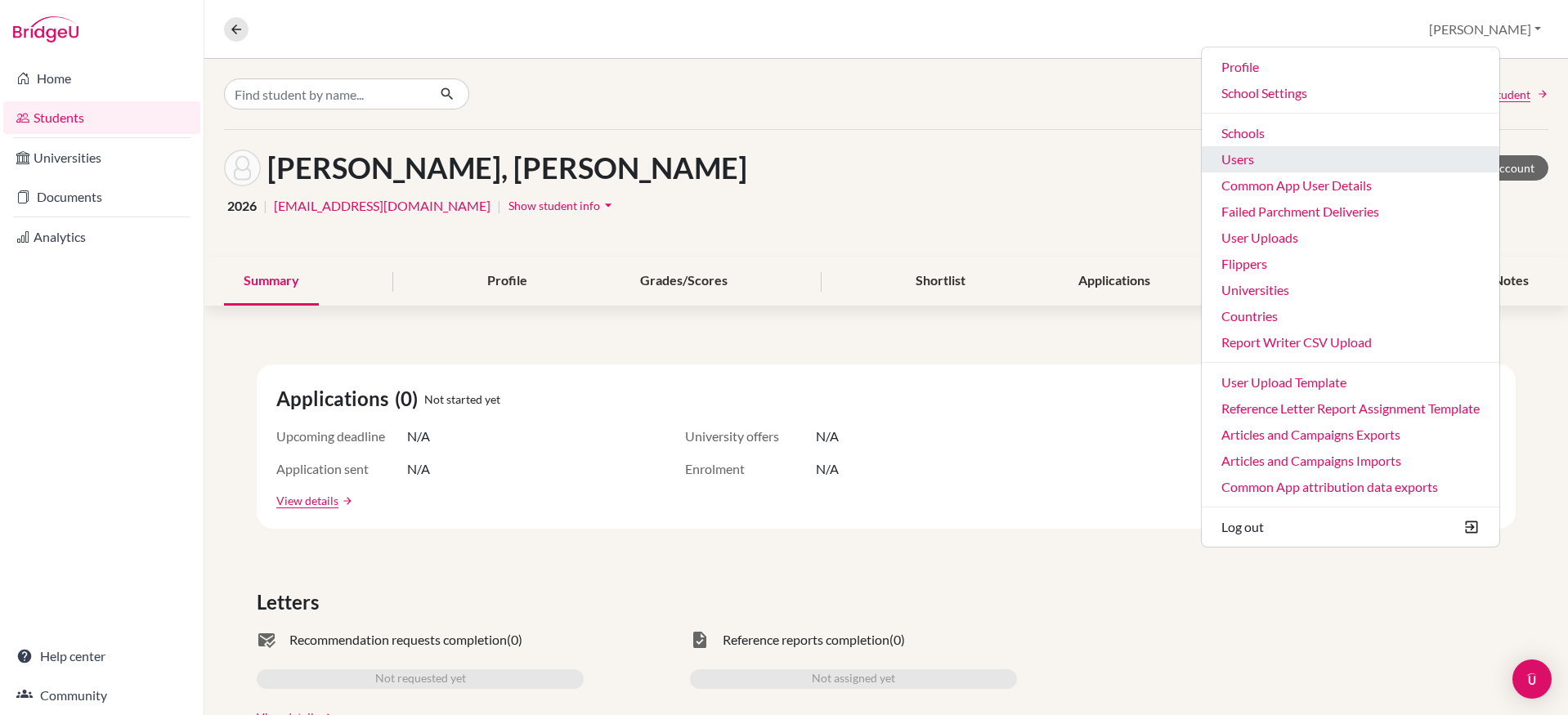
click at [1314, 166] on link "Users" at bounding box center [1351, 158] width 298 height 26
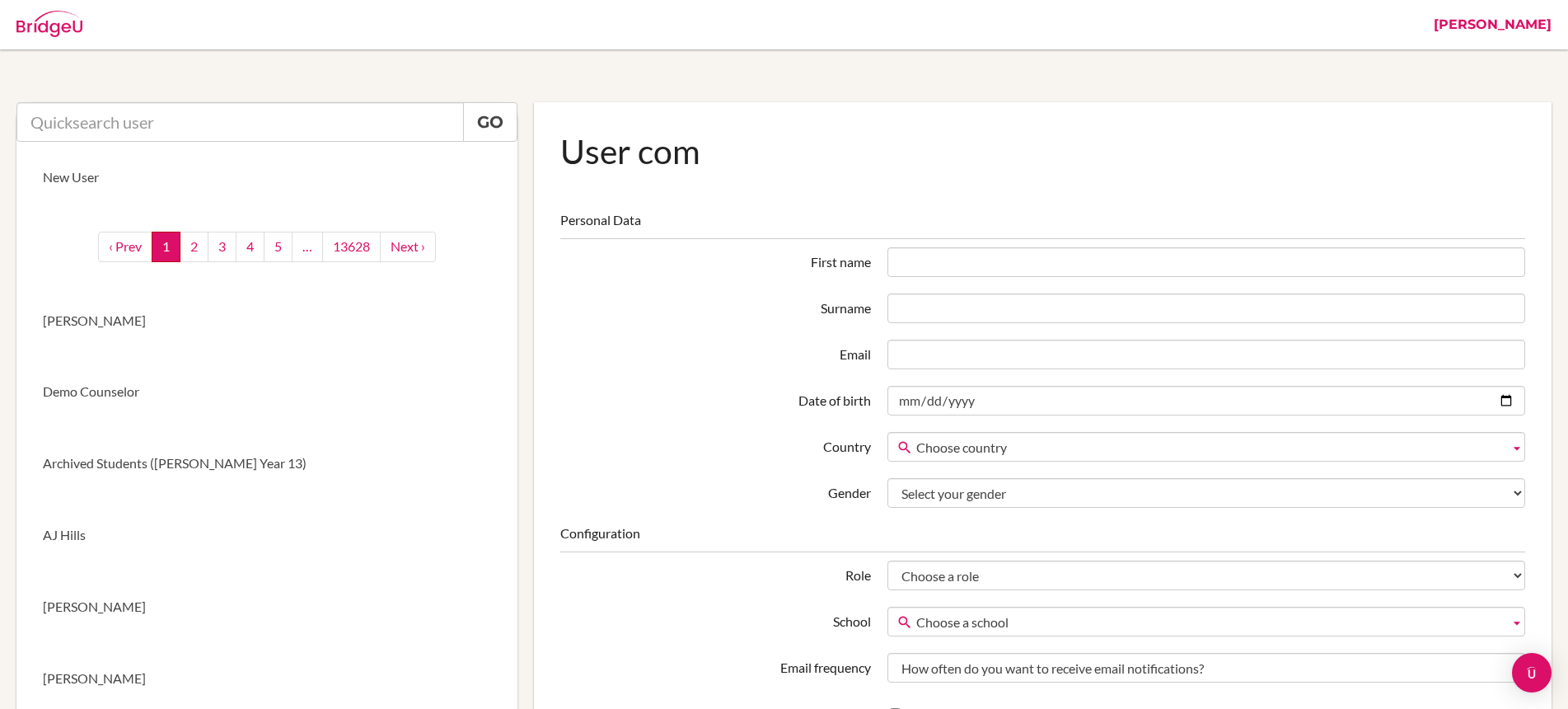
click at [304, 116] on input "text" at bounding box center [240, 122] width 447 height 40
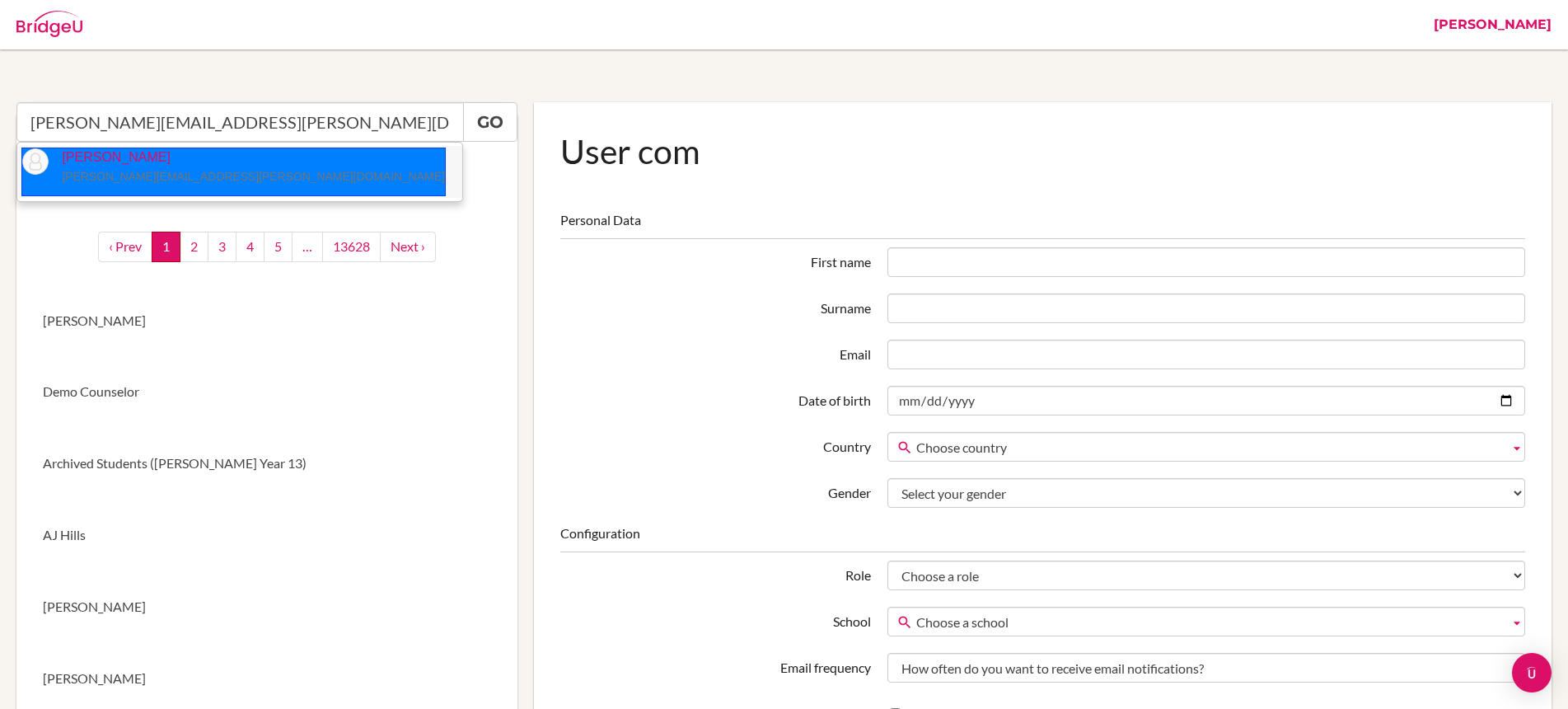
click at [136, 167] on p "Brad Kremer brad.kremer@aispp.edu.kh" at bounding box center [246, 167] width 395 height 38
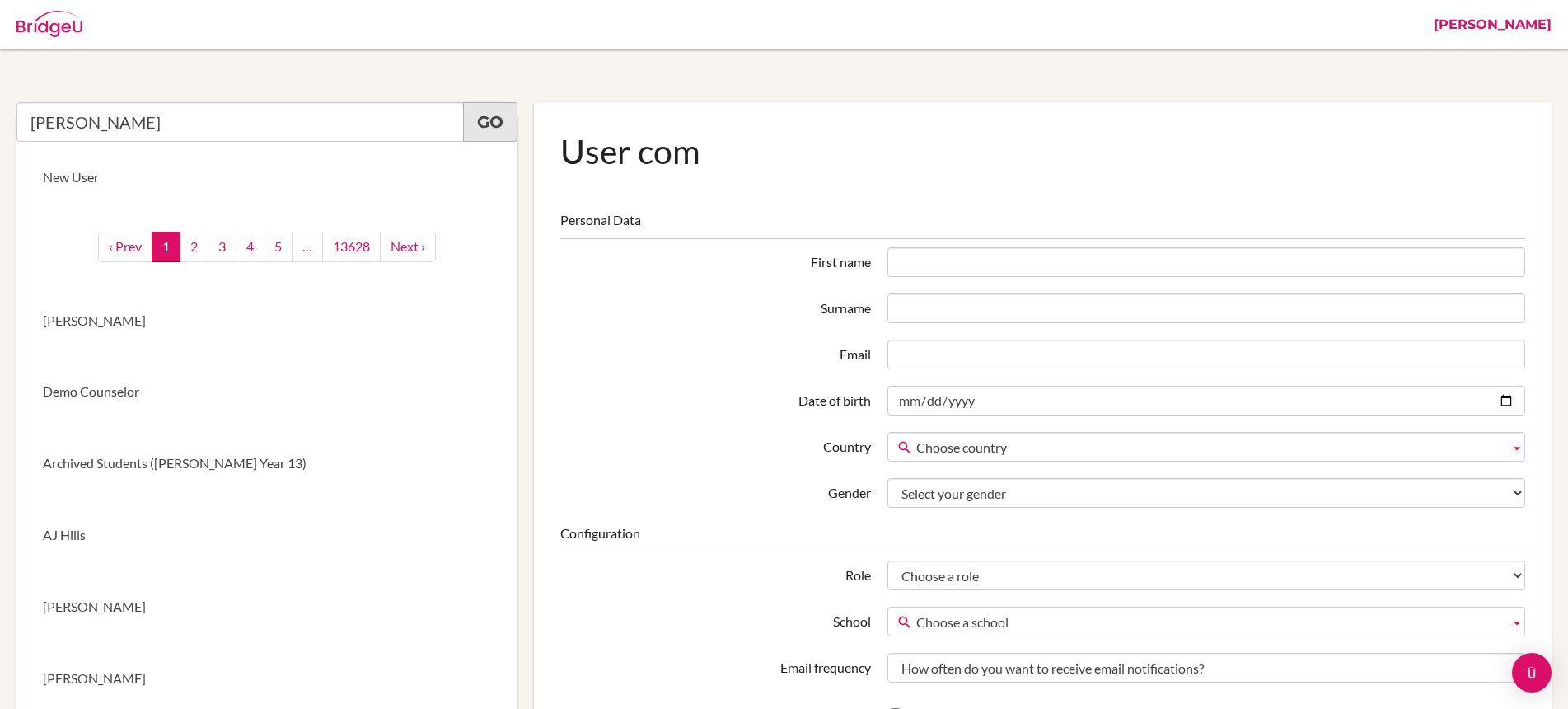
type input "Brad Kremer"
click at [504, 135] on link "Go" at bounding box center [490, 122] width 55 height 40
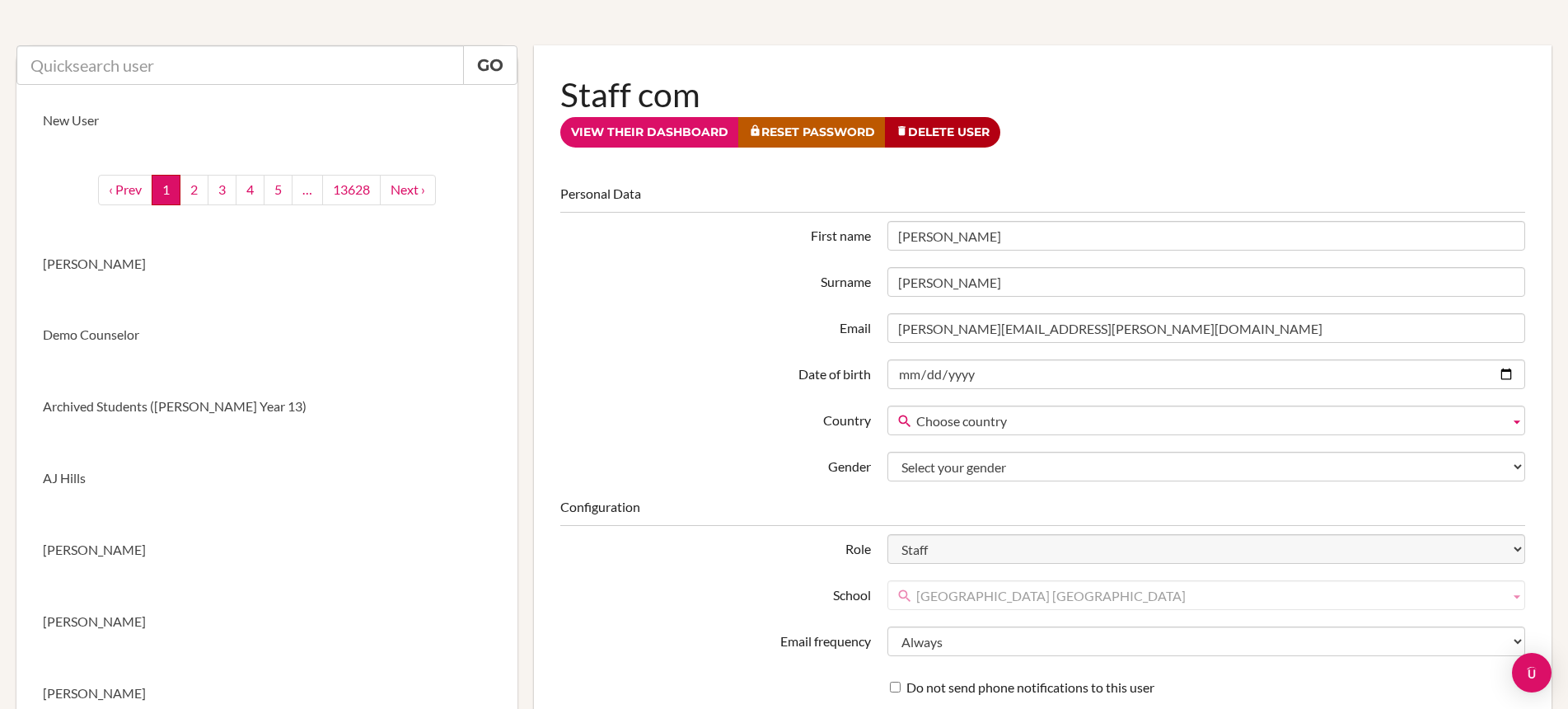
scroll to position [40, 0]
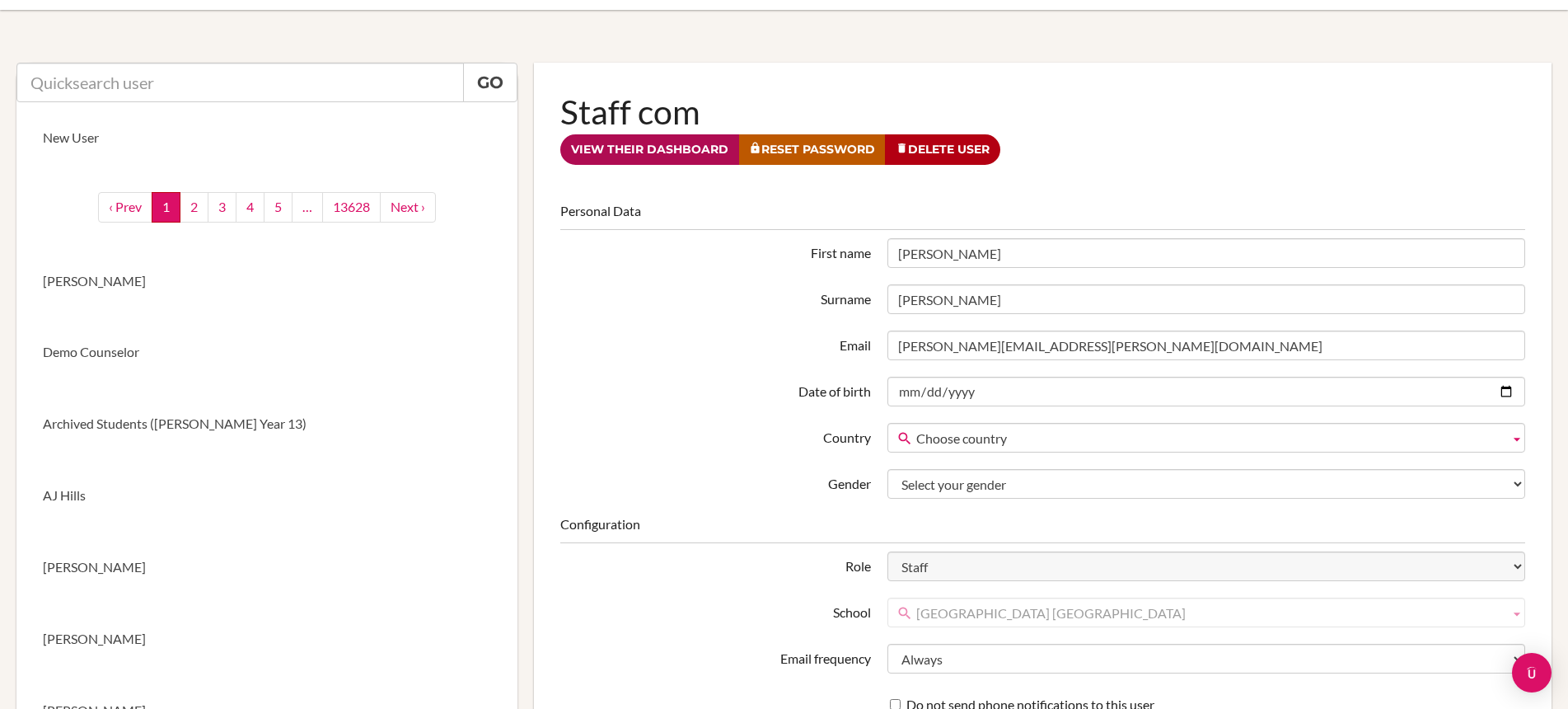
click at [656, 155] on link "View their dashboard" at bounding box center [649, 150] width 179 height 31
